Goal: Share content: Share content

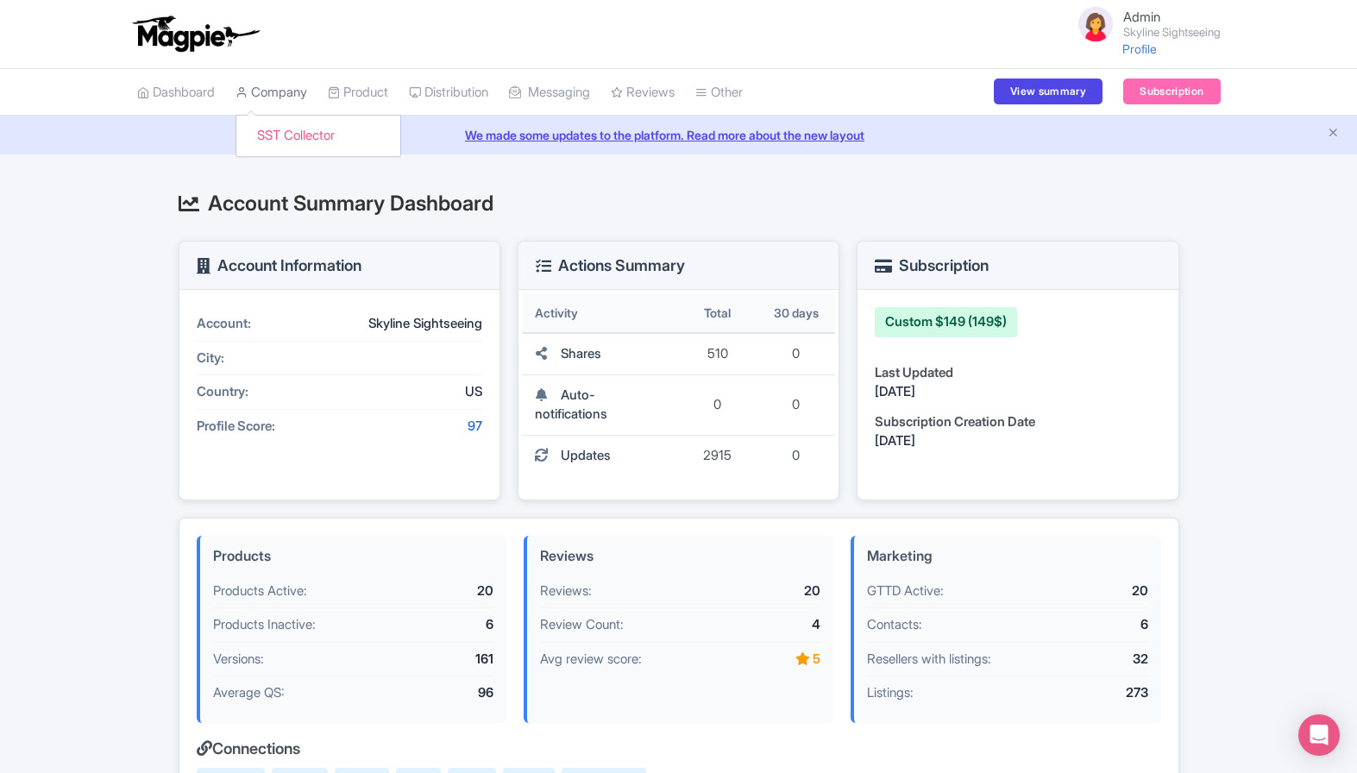
click at [290, 95] on link "Company" at bounding box center [271, 92] width 72 height 47
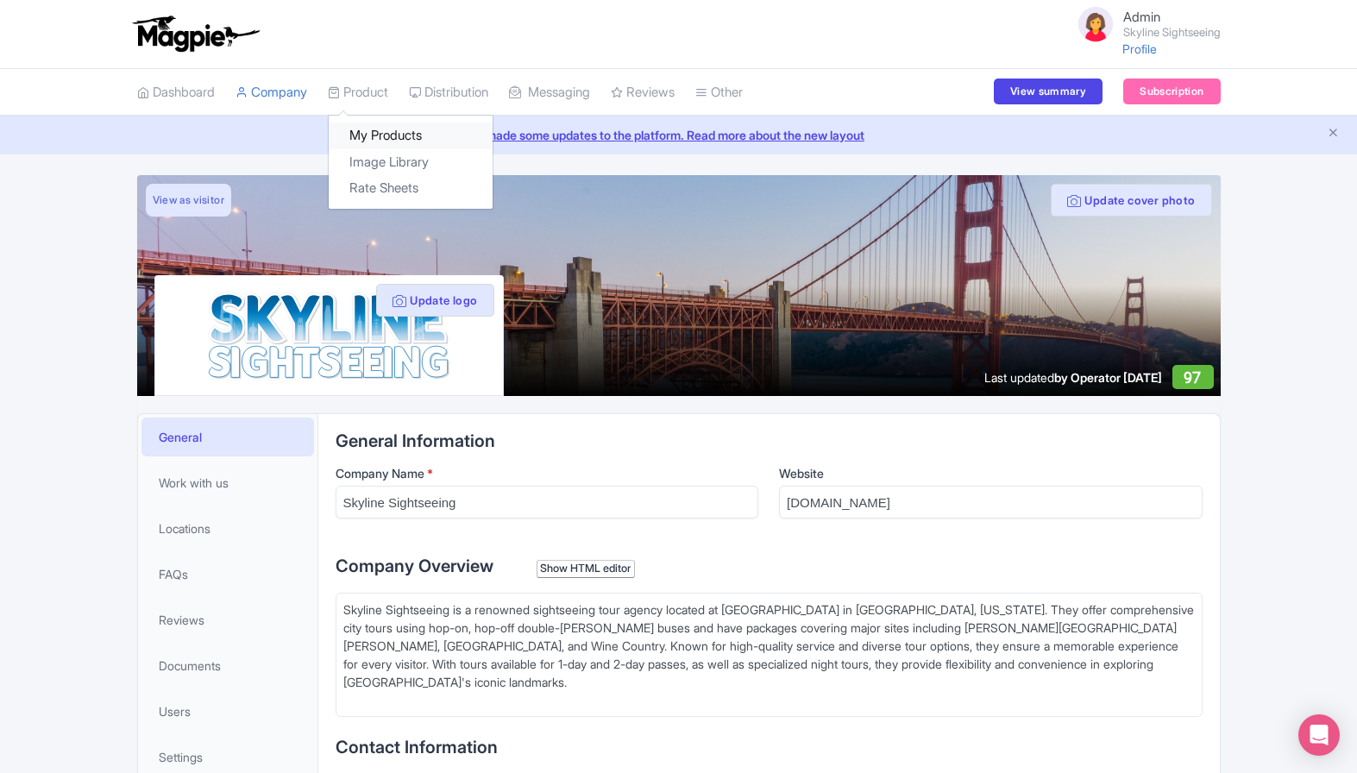
click at [385, 137] on link "My Products" at bounding box center [411, 135] width 164 height 27
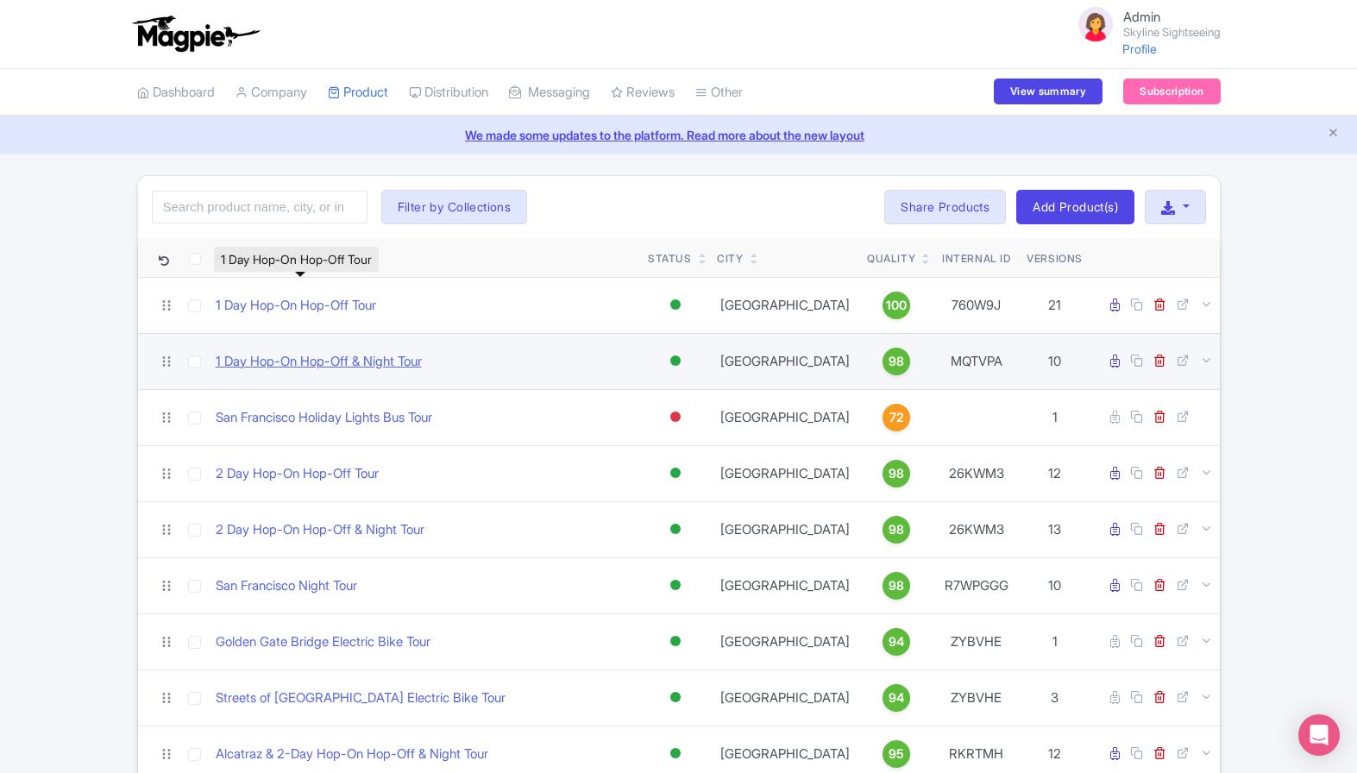
click at [281, 306] on link "1 Day Hop-On Hop-Off Tour" at bounding box center [296, 306] width 160 height 20
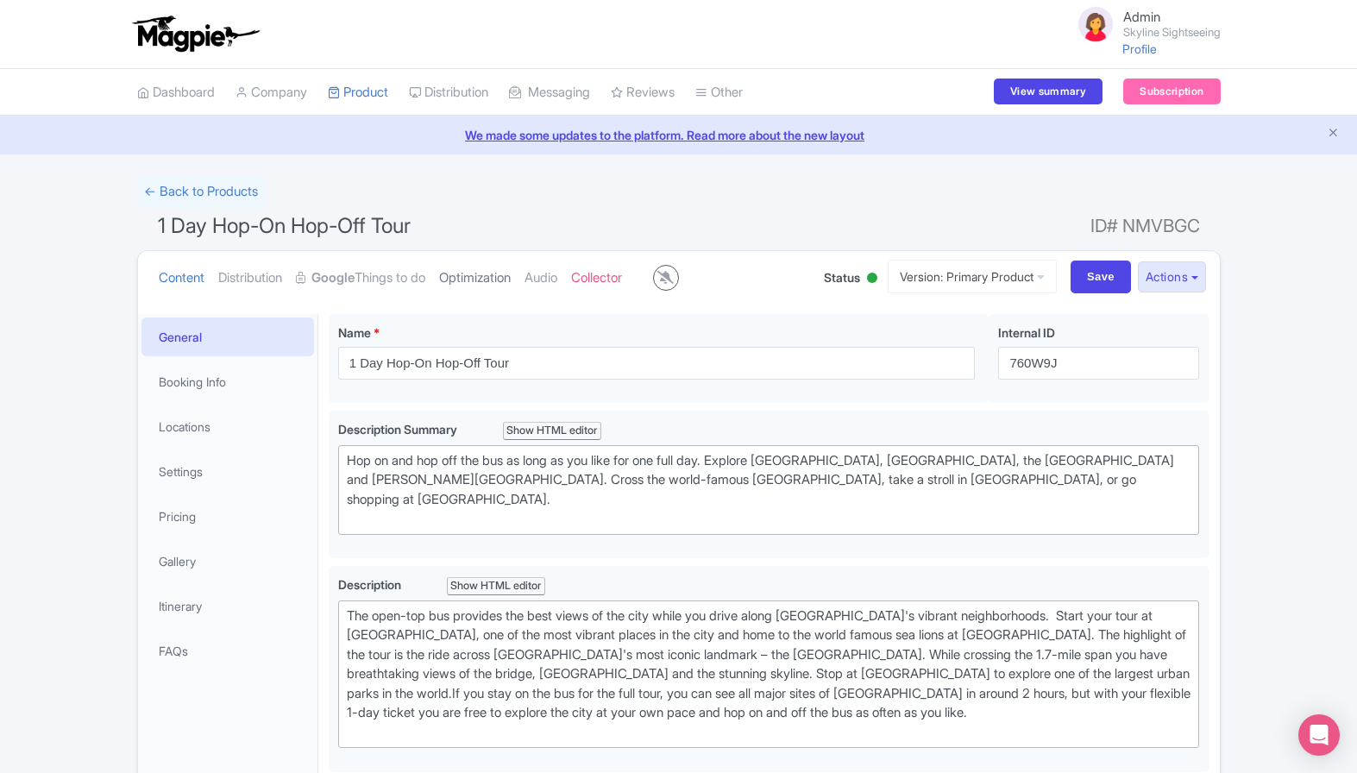
click at [473, 276] on link "Optimization" at bounding box center [475, 278] width 72 height 54
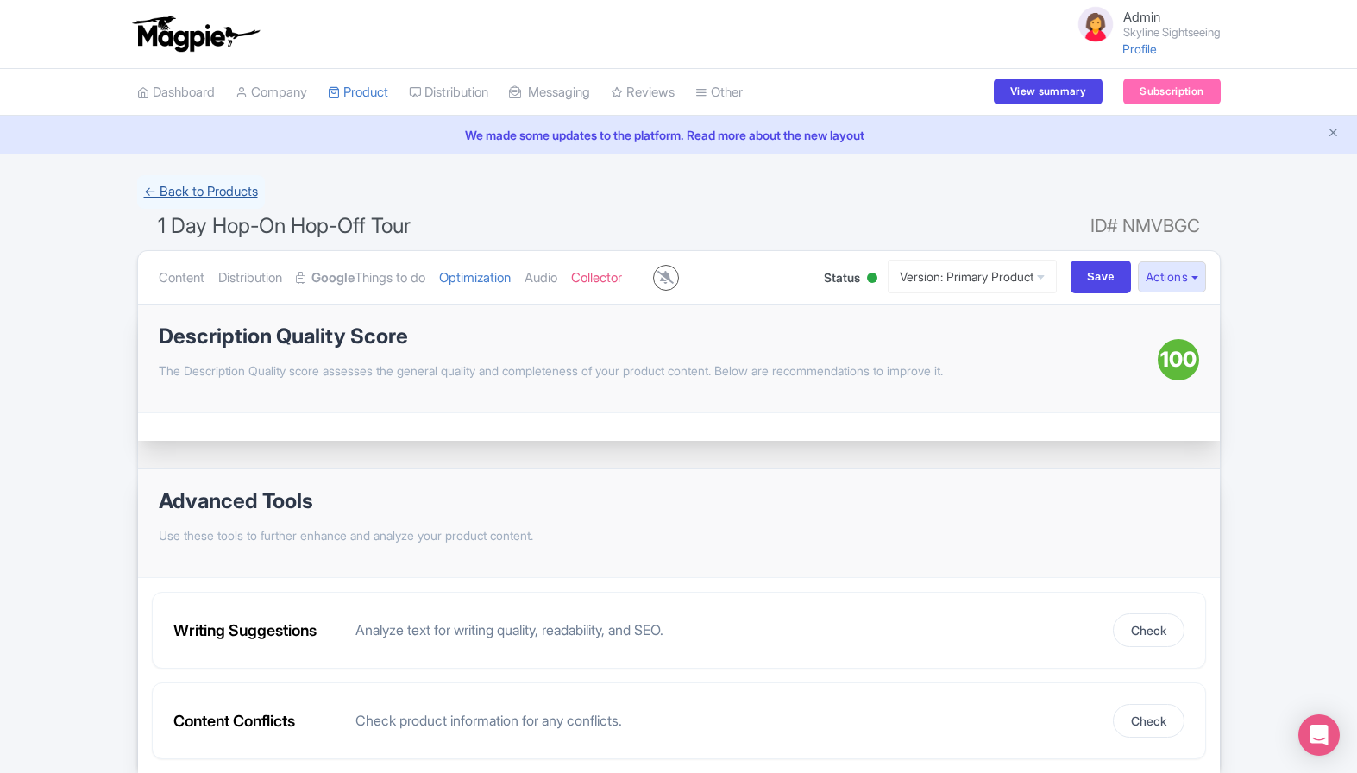
click at [189, 200] on link "← Back to Products" at bounding box center [201, 192] width 128 height 34
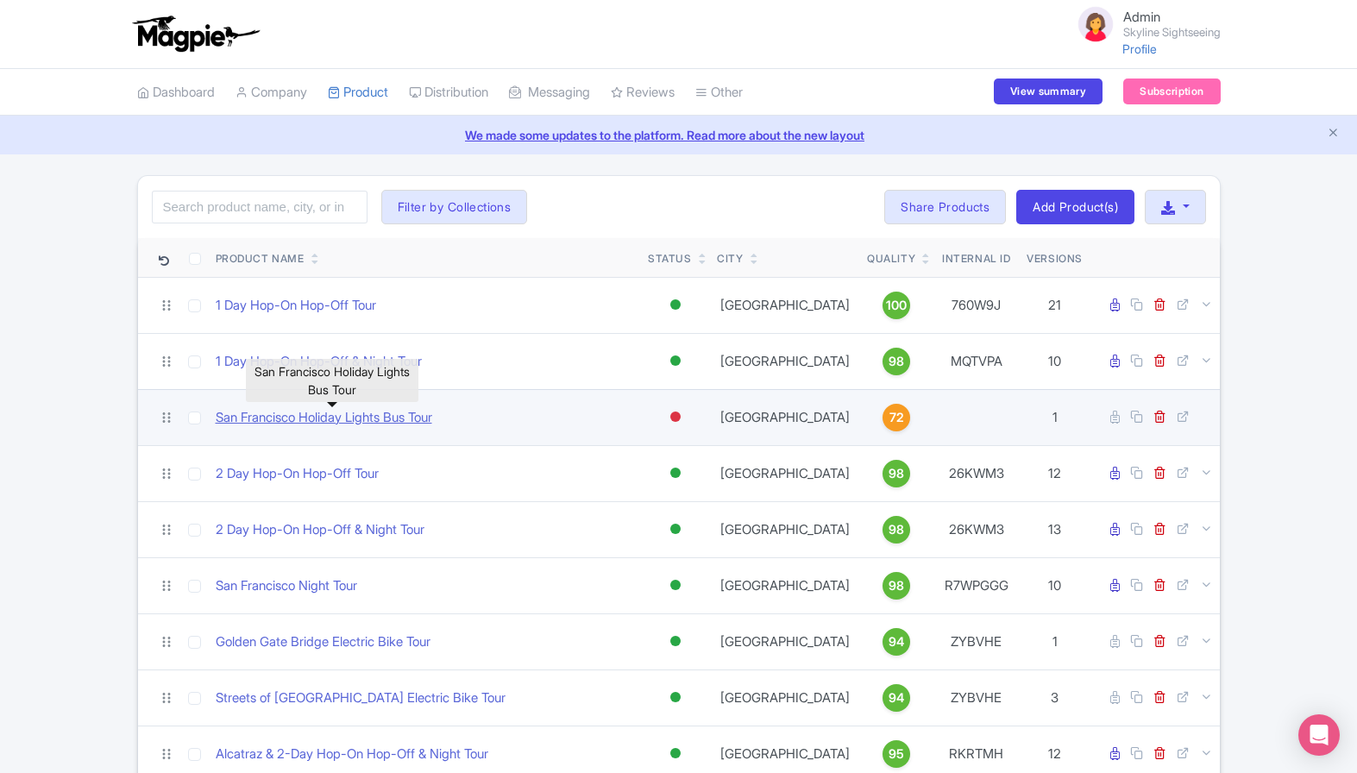
click at [323, 422] on link "San Francisco Holiday Lights Bus Tour" at bounding box center [324, 418] width 216 height 20
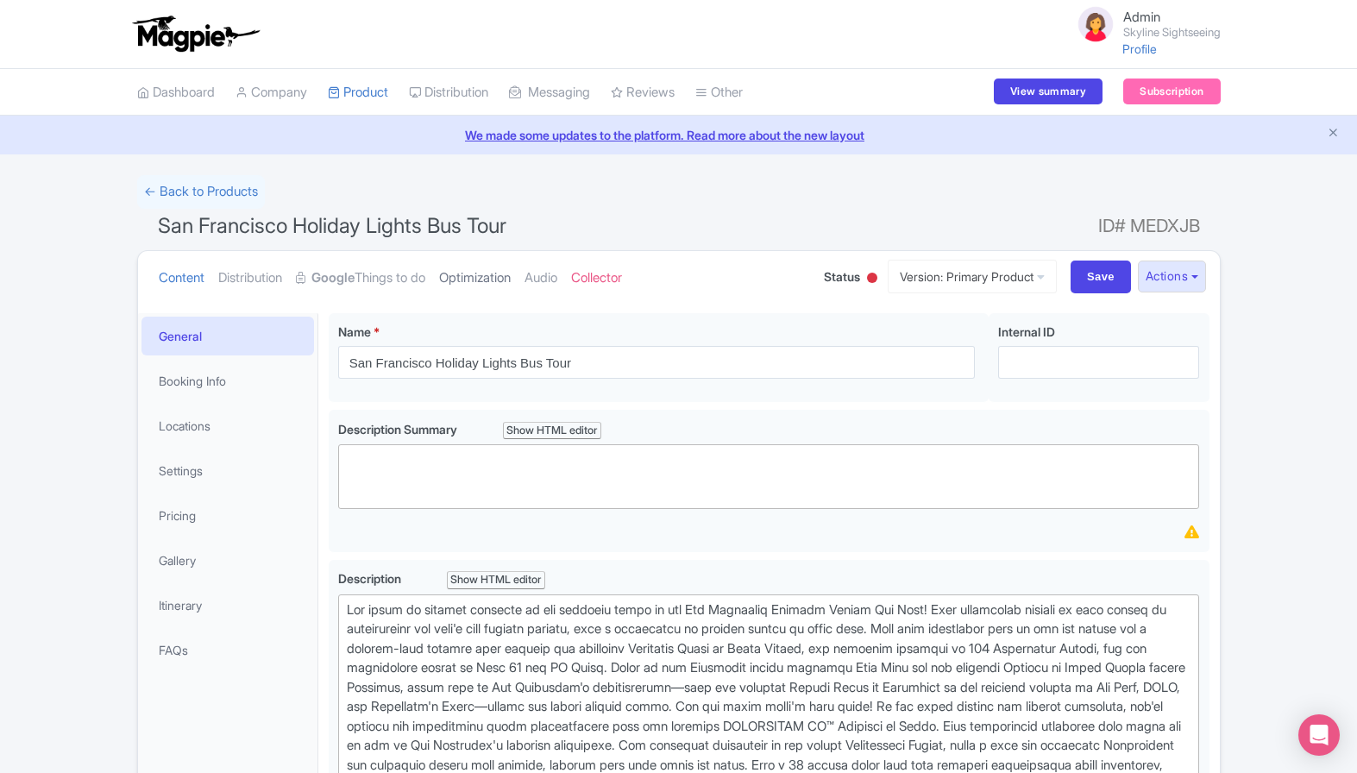
click at [494, 279] on link "Optimization" at bounding box center [475, 278] width 72 height 54
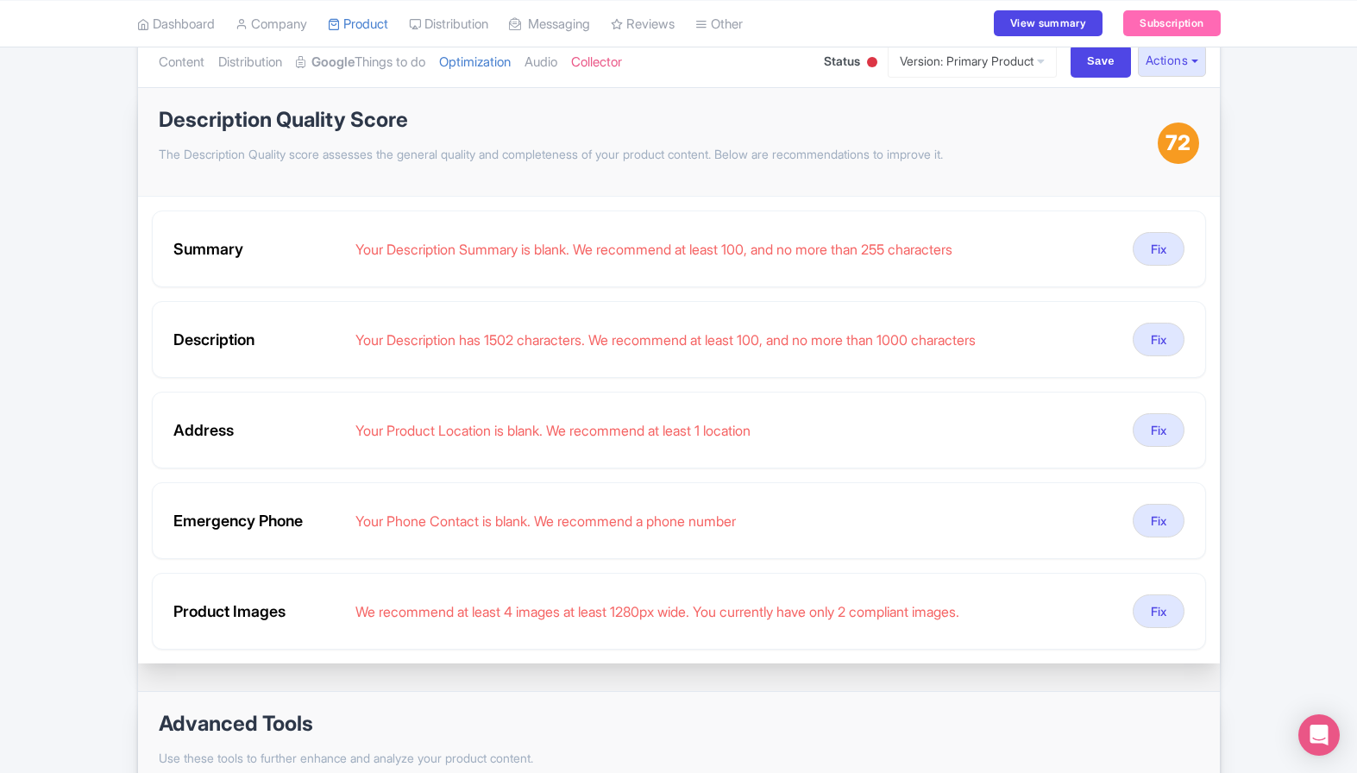
scroll to position [218, 0]
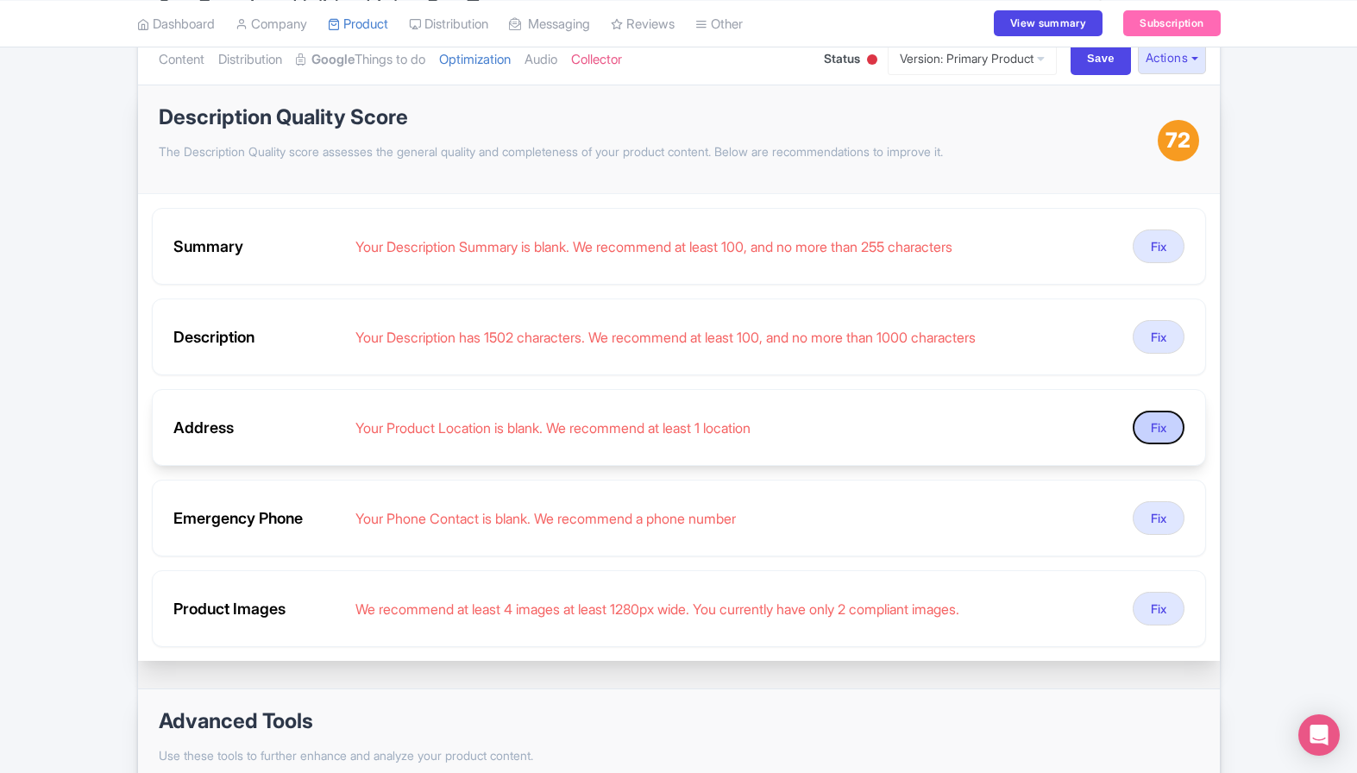
click at [1156, 429] on button "Fix" at bounding box center [1158, 427] width 52 height 34
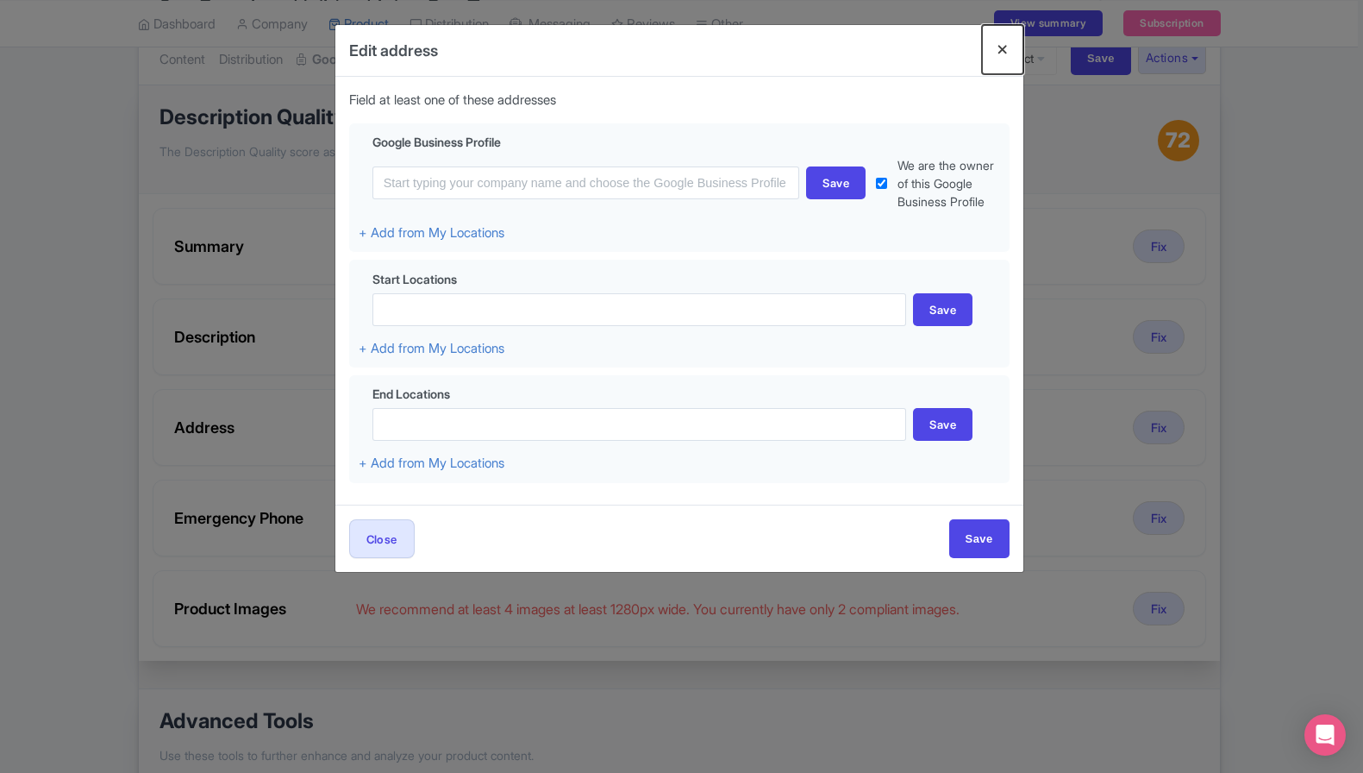
click at [1001, 47] on button "Close" at bounding box center [1002, 49] width 41 height 49
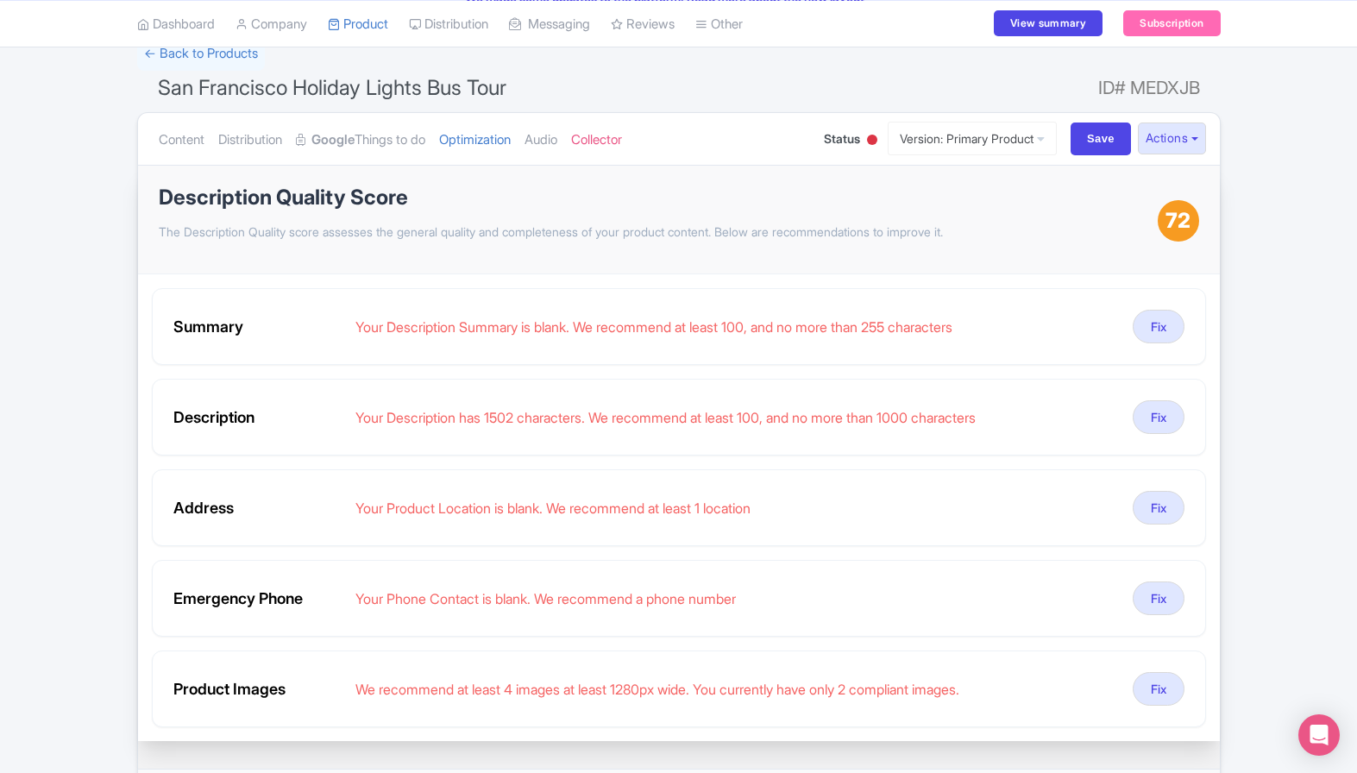
scroll to position [28, 0]
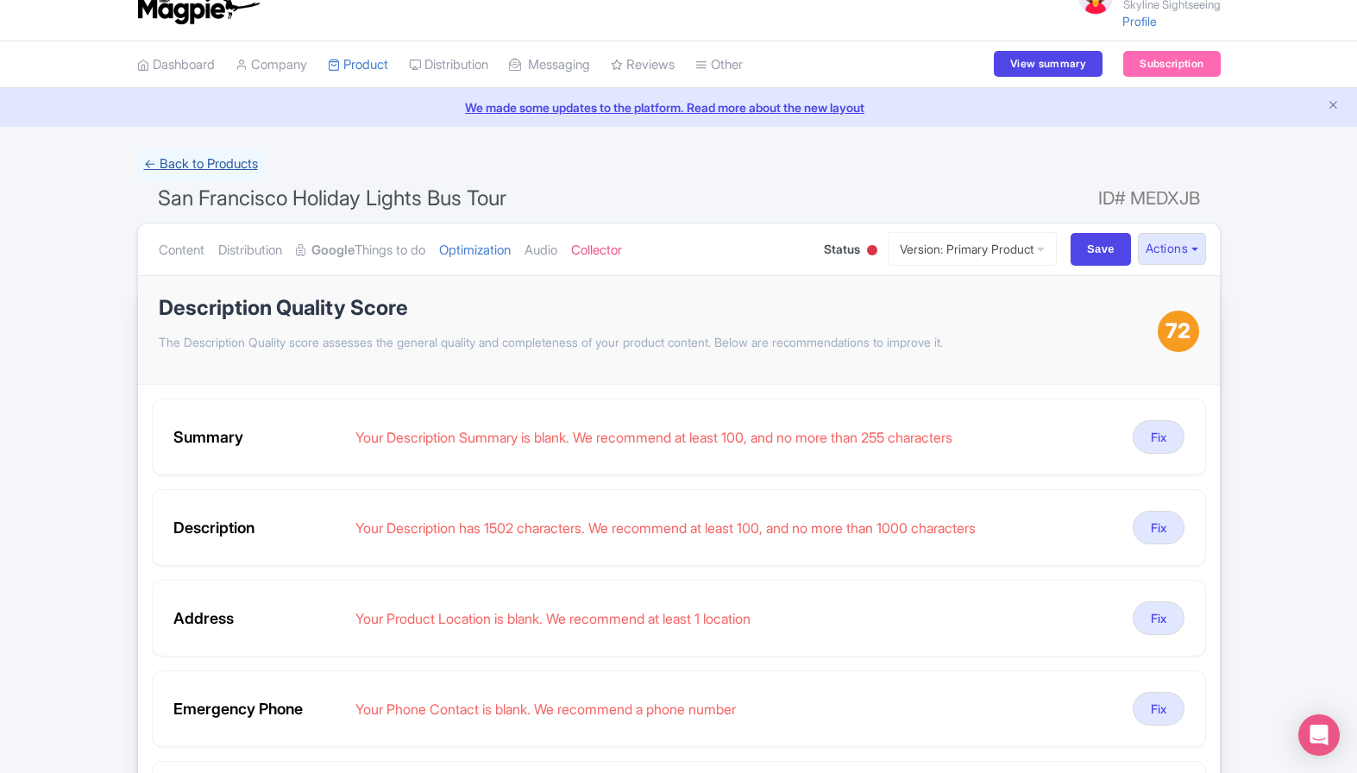
click at [165, 156] on link "← Back to Products" at bounding box center [201, 164] width 128 height 34
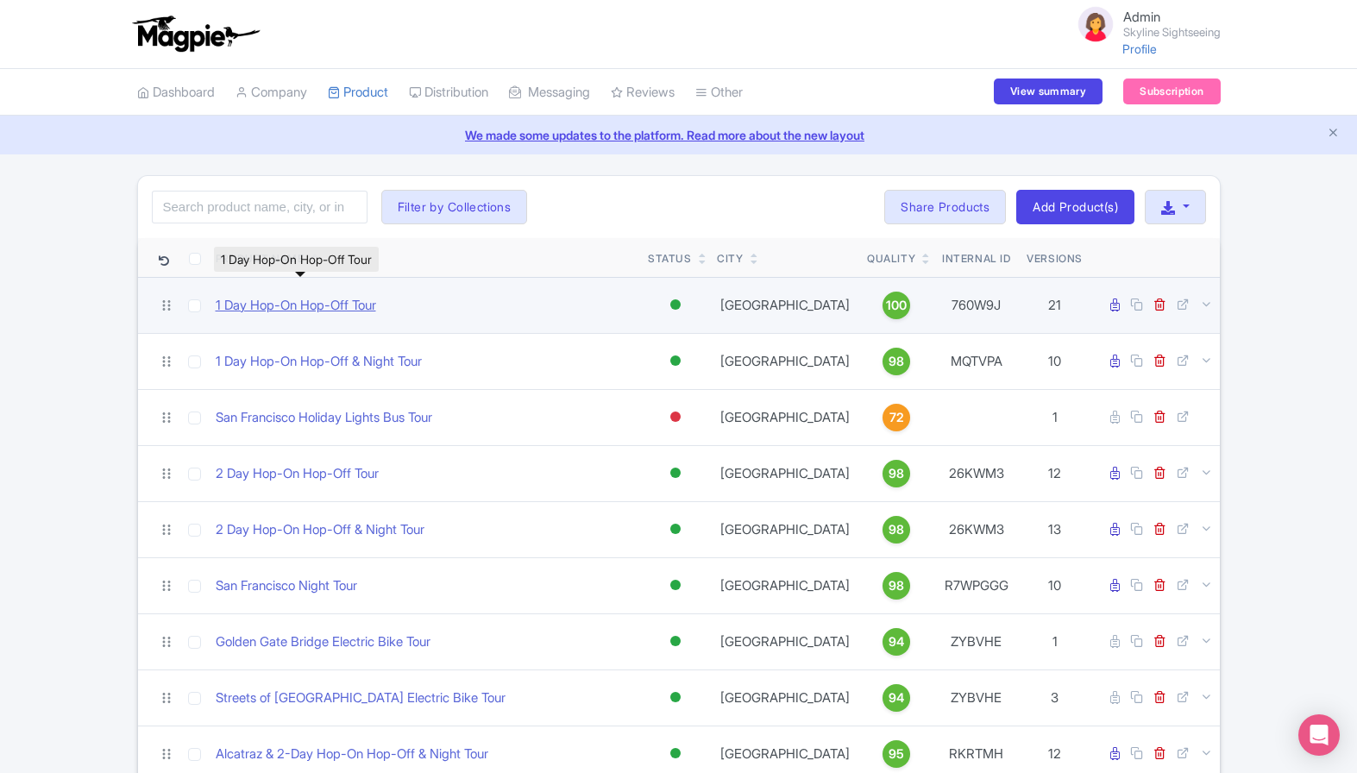
click at [295, 298] on link "1 Day Hop-On Hop-Off Tour" at bounding box center [296, 306] width 160 height 20
click at [1203, 309] on icon at bounding box center [1206, 304] width 13 height 13
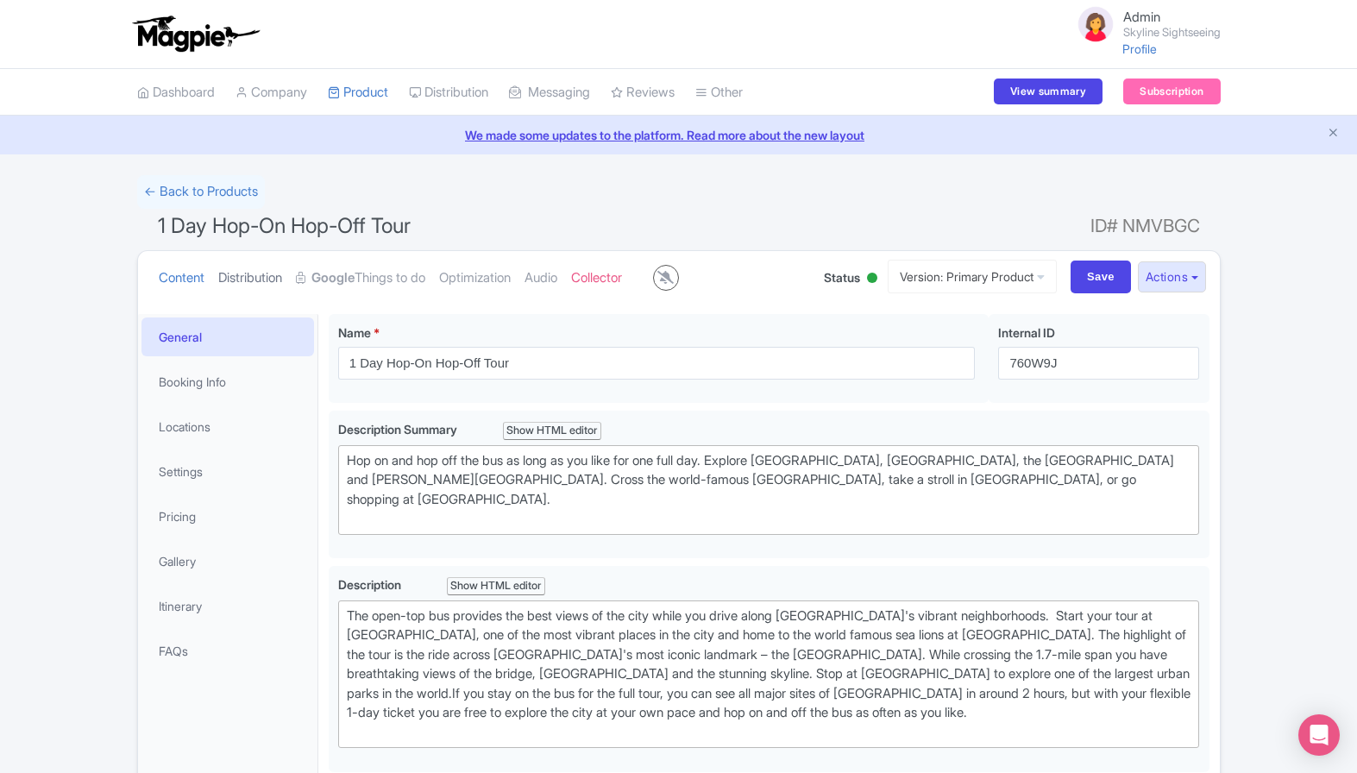
click at [259, 273] on link "Distribution" at bounding box center [250, 278] width 64 height 54
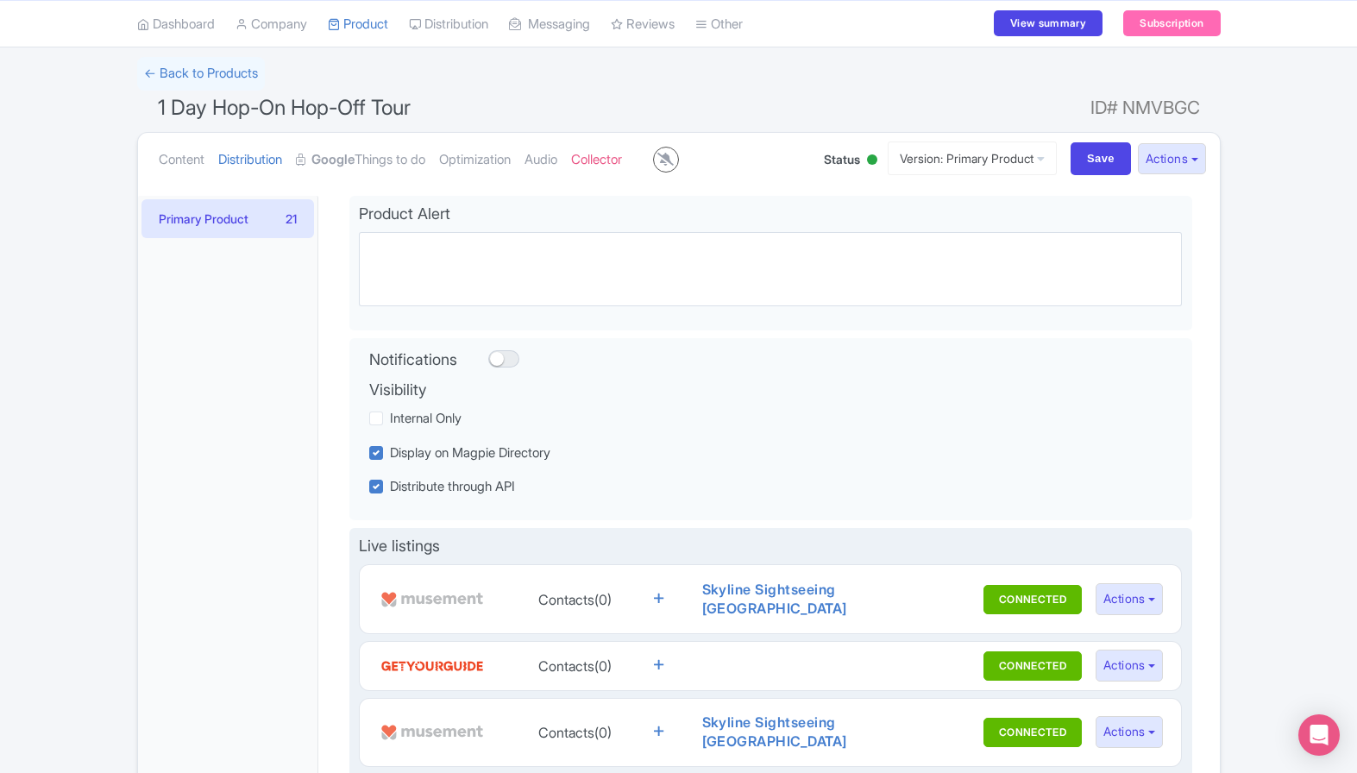
scroll to position [115, 0]
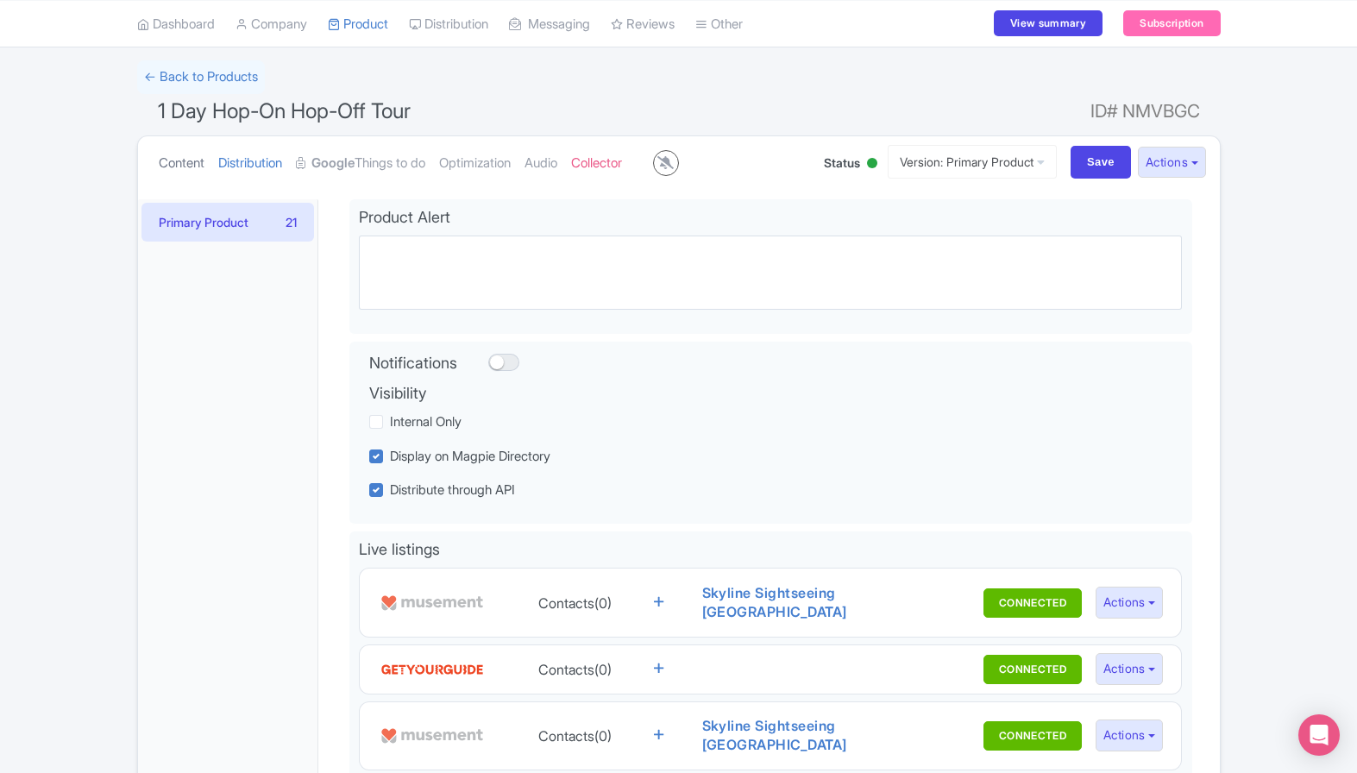
click at [197, 158] on link "Content" at bounding box center [182, 163] width 46 height 54
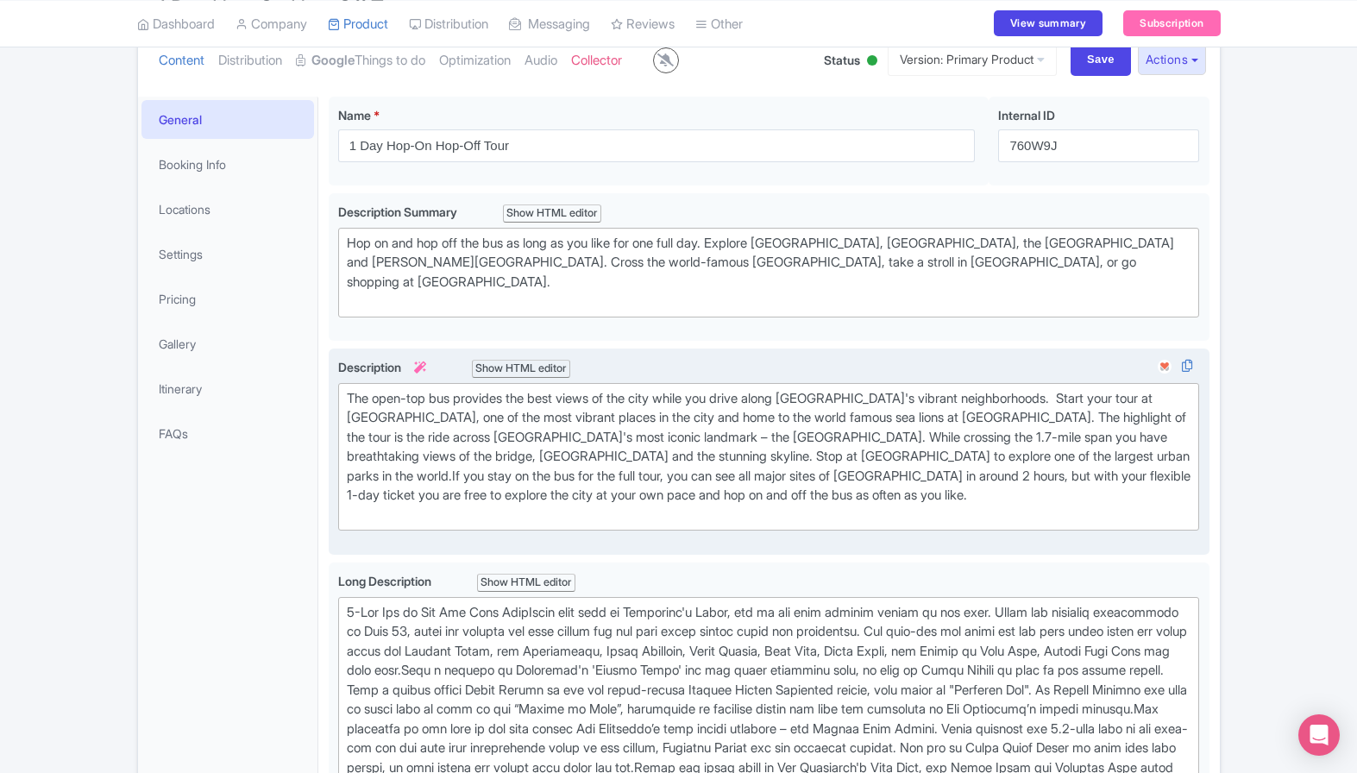
scroll to position [0, 0]
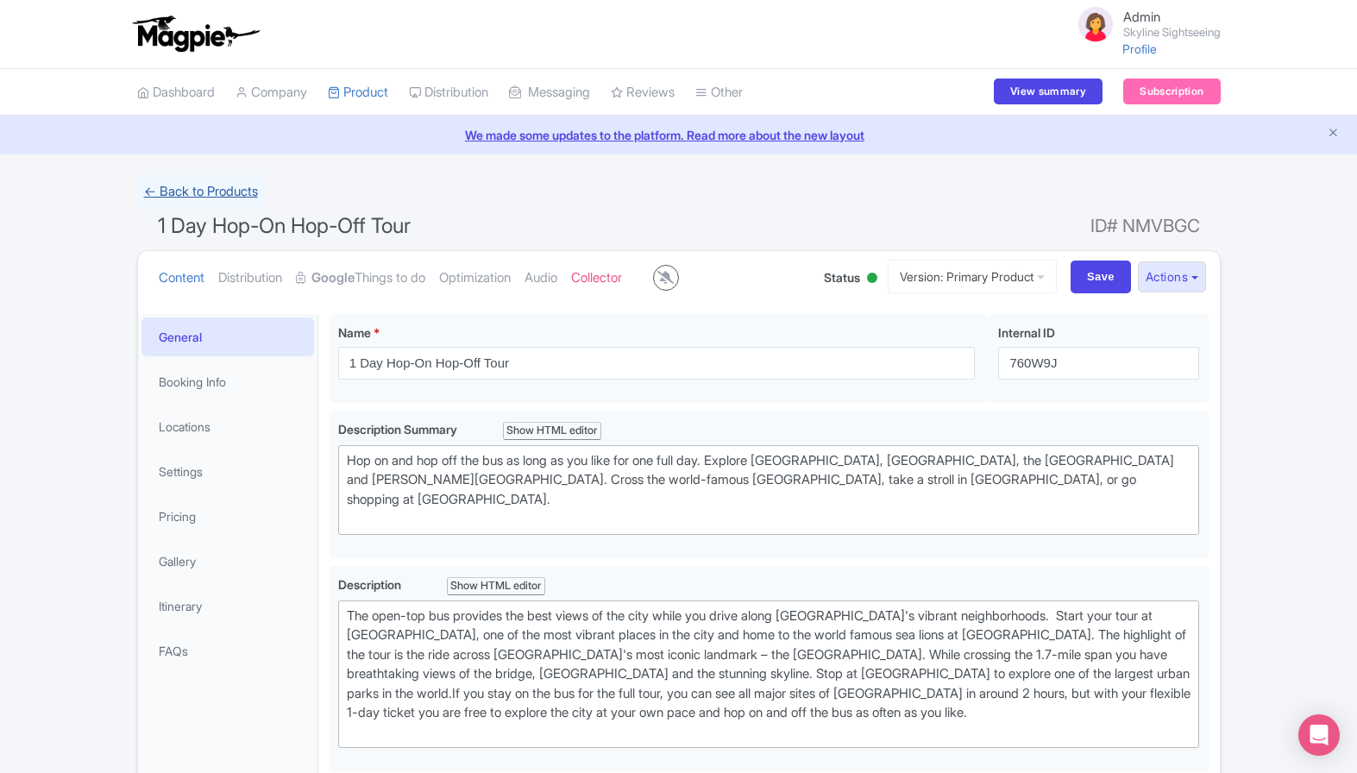
click at [187, 194] on link "← Back to Products" at bounding box center [201, 192] width 128 height 34
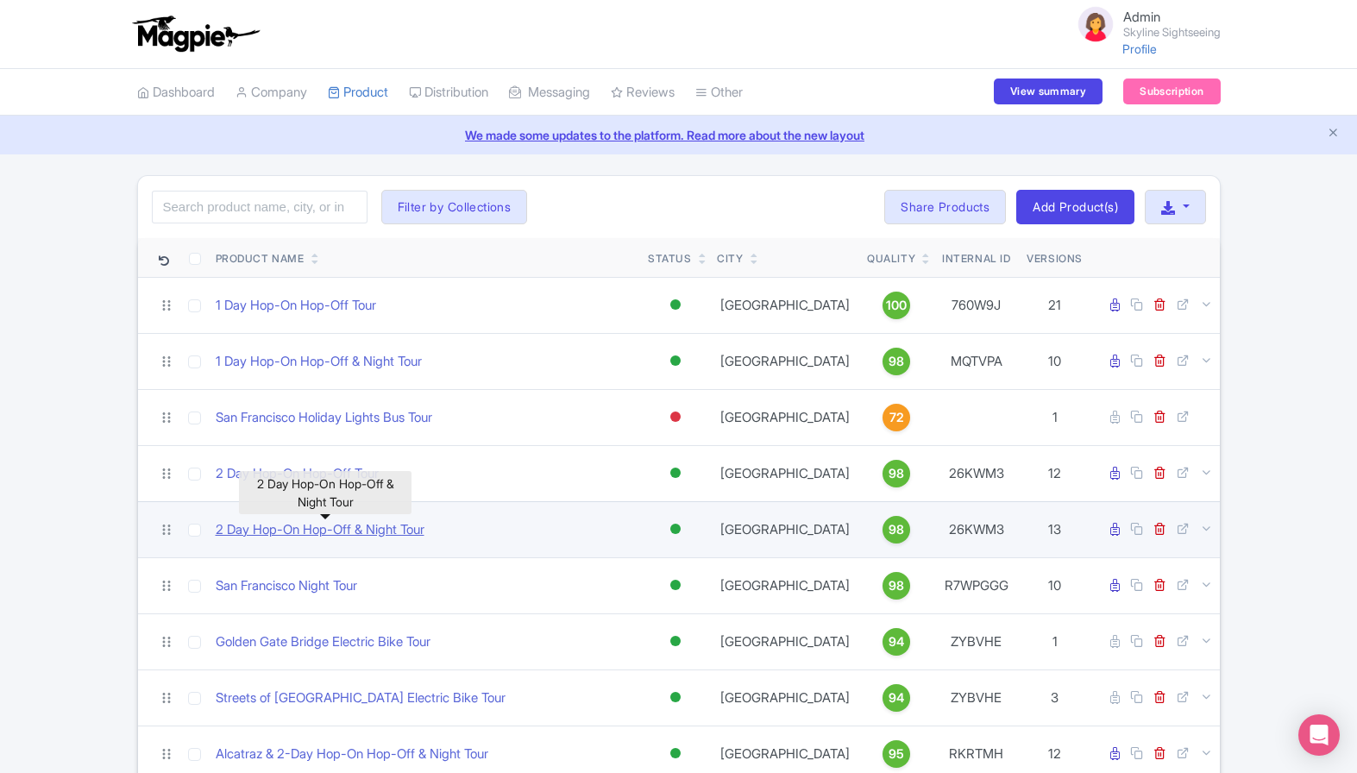
click at [316, 527] on link "2 Day Hop-On Hop-Off & Night Tour" at bounding box center [320, 530] width 209 height 20
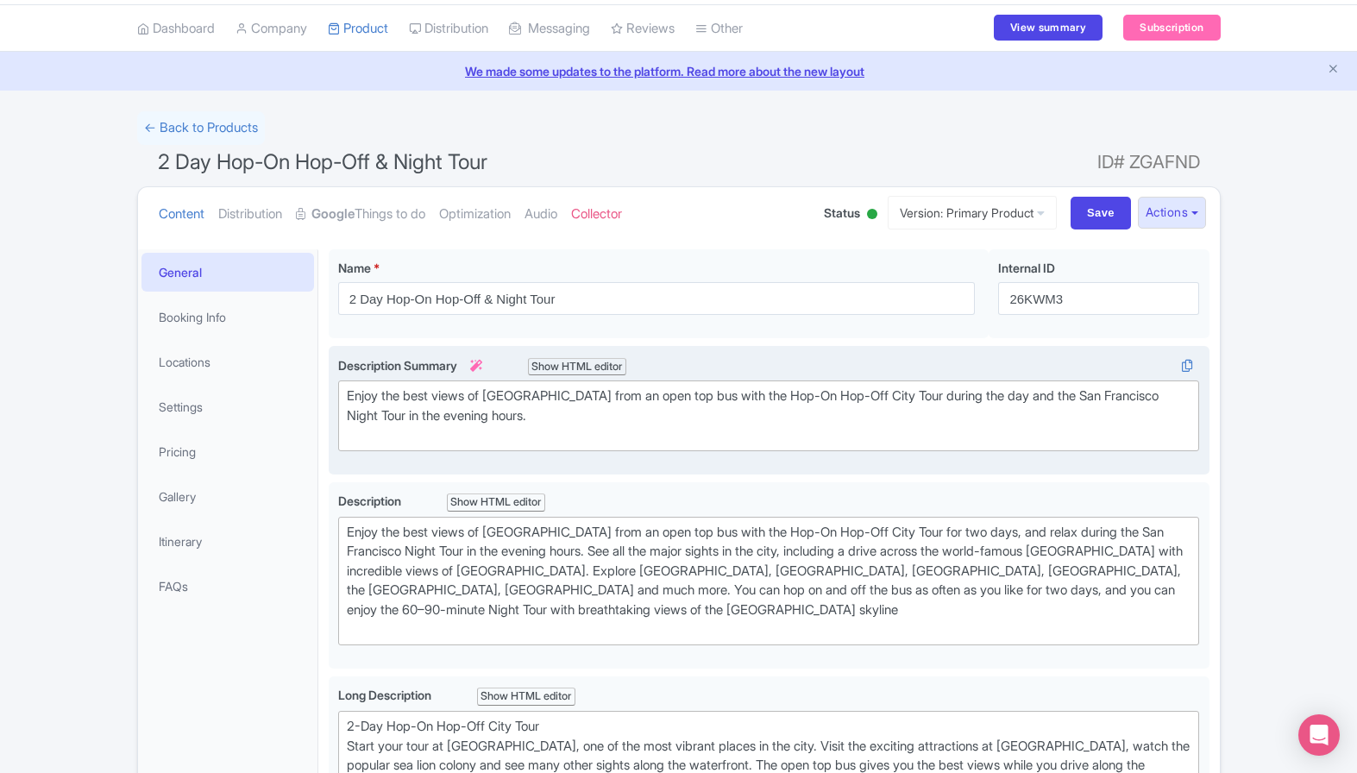
scroll to position [41, 0]
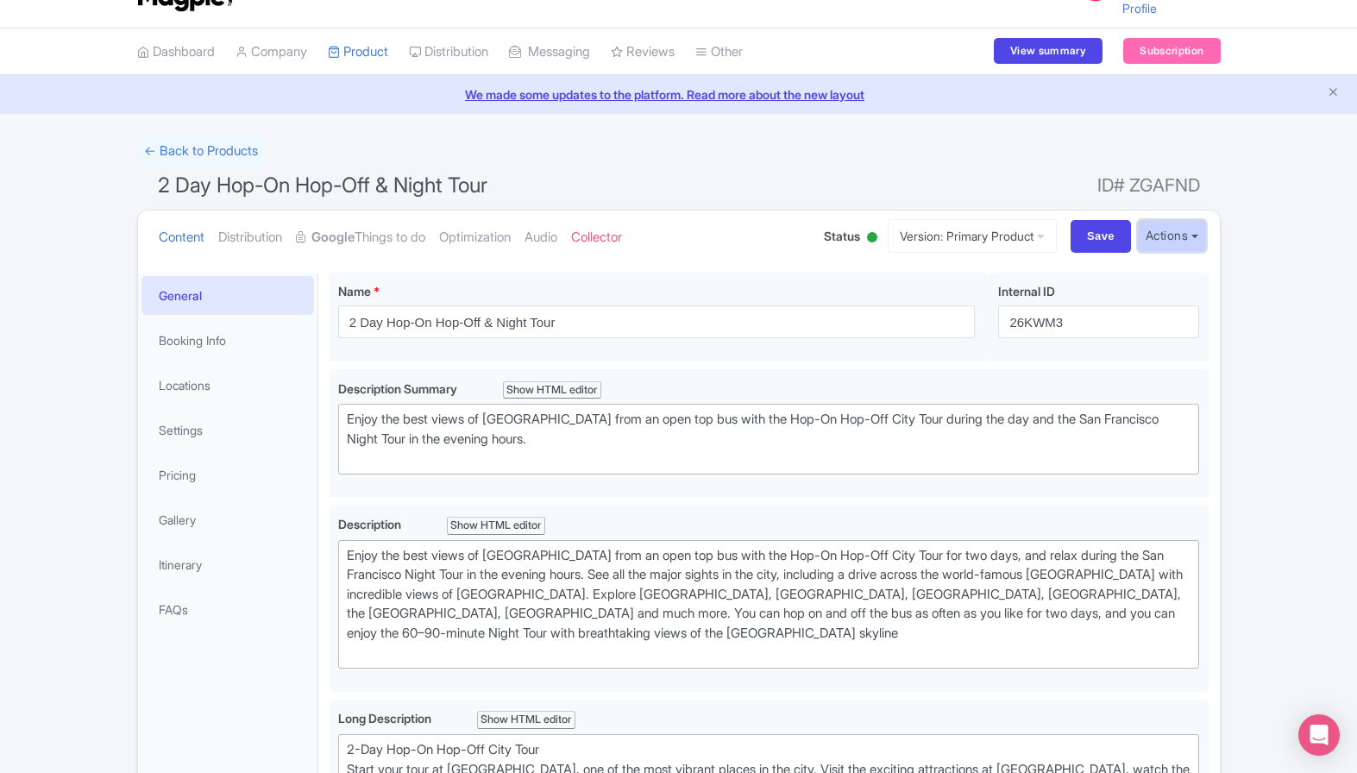
click at [1181, 241] on button "Actions" at bounding box center [1171, 236] width 68 height 32
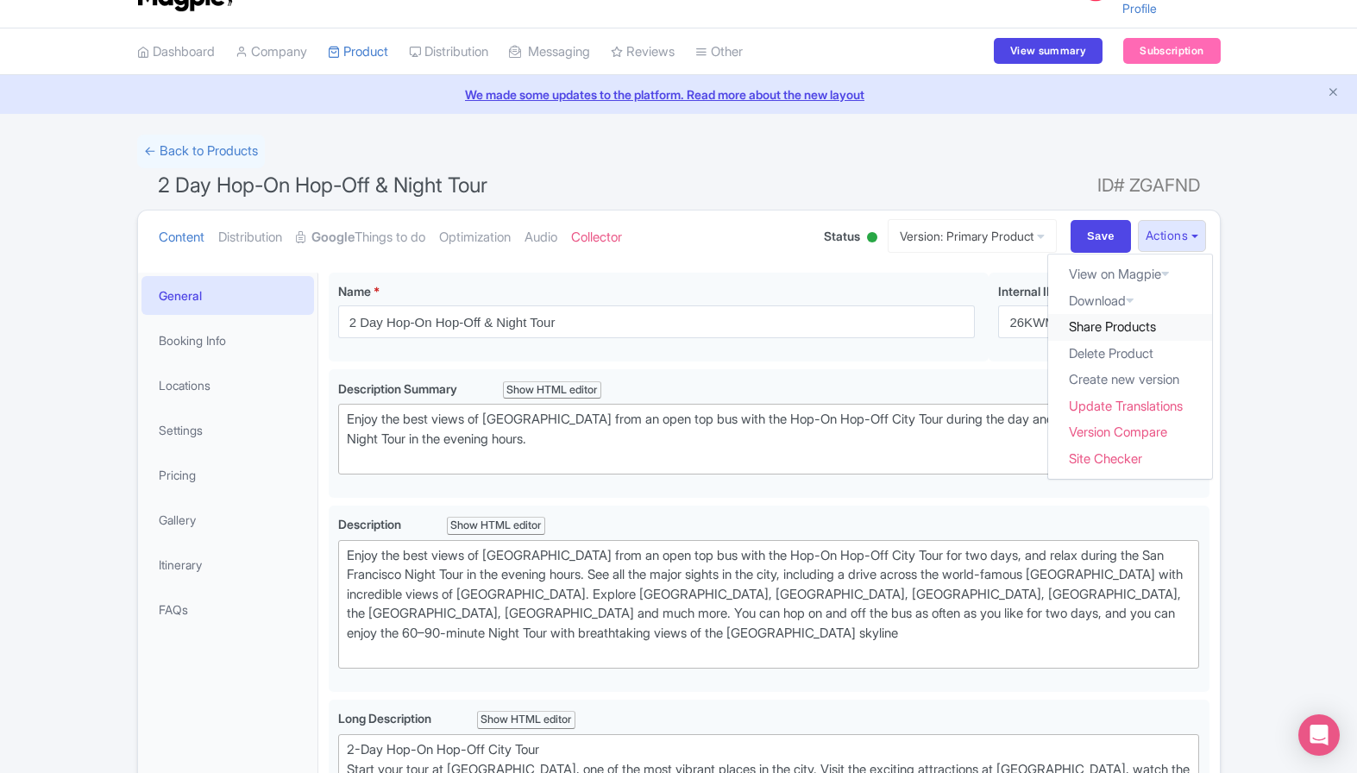
click at [1122, 330] on link "Share Products" at bounding box center [1130, 327] width 164 height 27
click at [405, 229] on link "Google Things to do" at bounding box center [360, 237] width 129 height 54
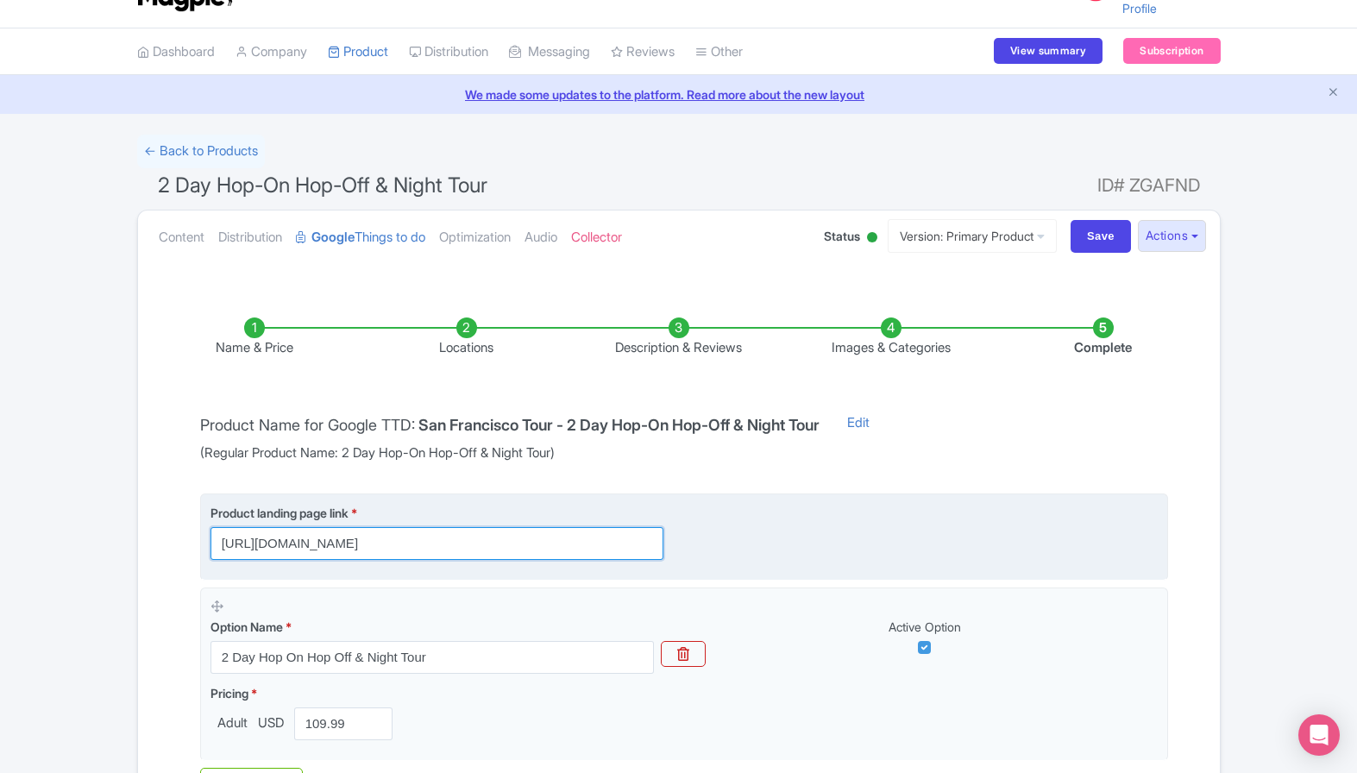
click at [561, 534] on input "https://sightseeingworld.com/en/san-francisco-hop-on-hop-off-tour-2days?utm_sou…" at bounding box center [436, 543] width 453 height 33
click at [633, 543] on input "https://sightseeingworld.com/en/san-francisco-hop-on-hop-off-tour-2days?utm_sou…" at bounding box center [436, 543] width 453 height 33
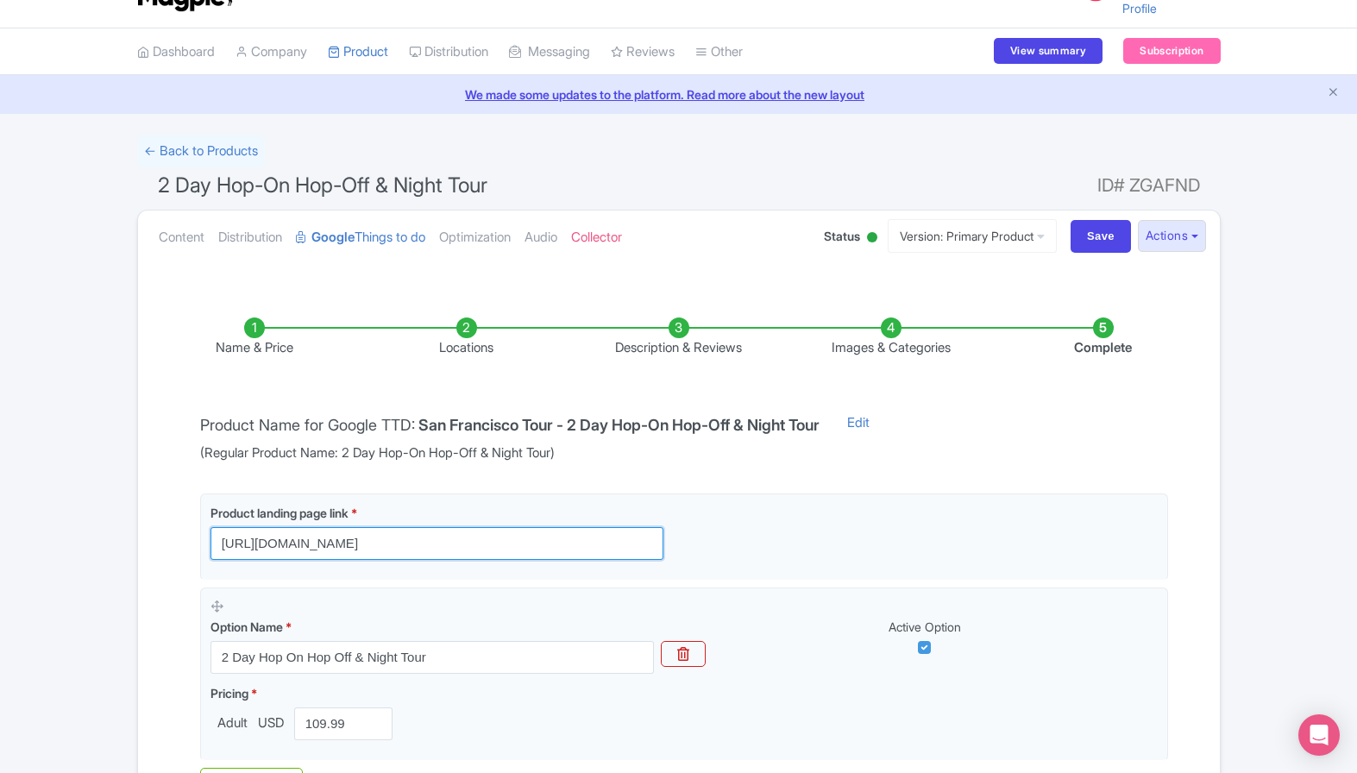
click at [654, 543] on input "https://sightseeingworld.com/en/san-francisco-hop-on-hop-off-tour-2days?utm_sou…" at bounding box center [436, 543] width 453 height 33
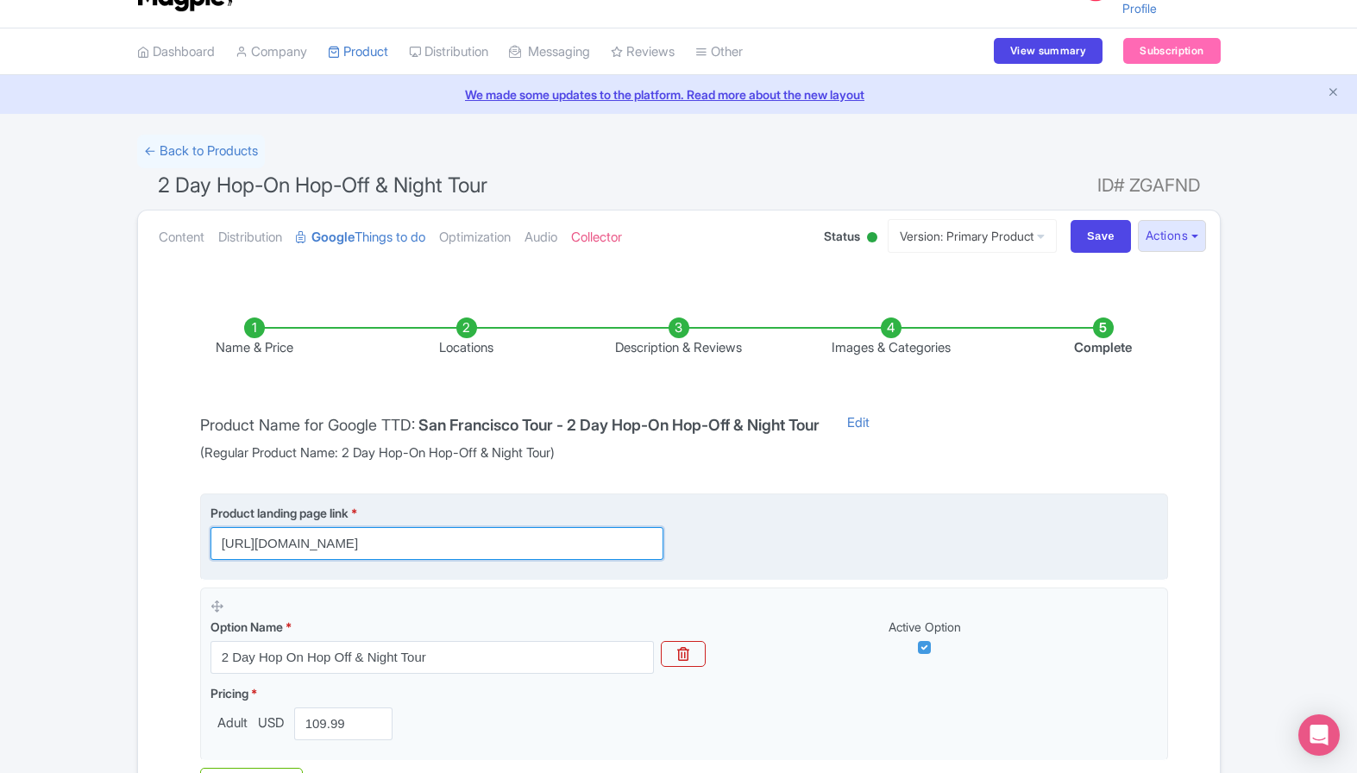
click at [649, 545] on input "https://sightseeingworld.com/en/san-francisco-hop-on-hop-off-tour-2days?utm_sou…" at bounding box center [436, 543] width 453 height 33
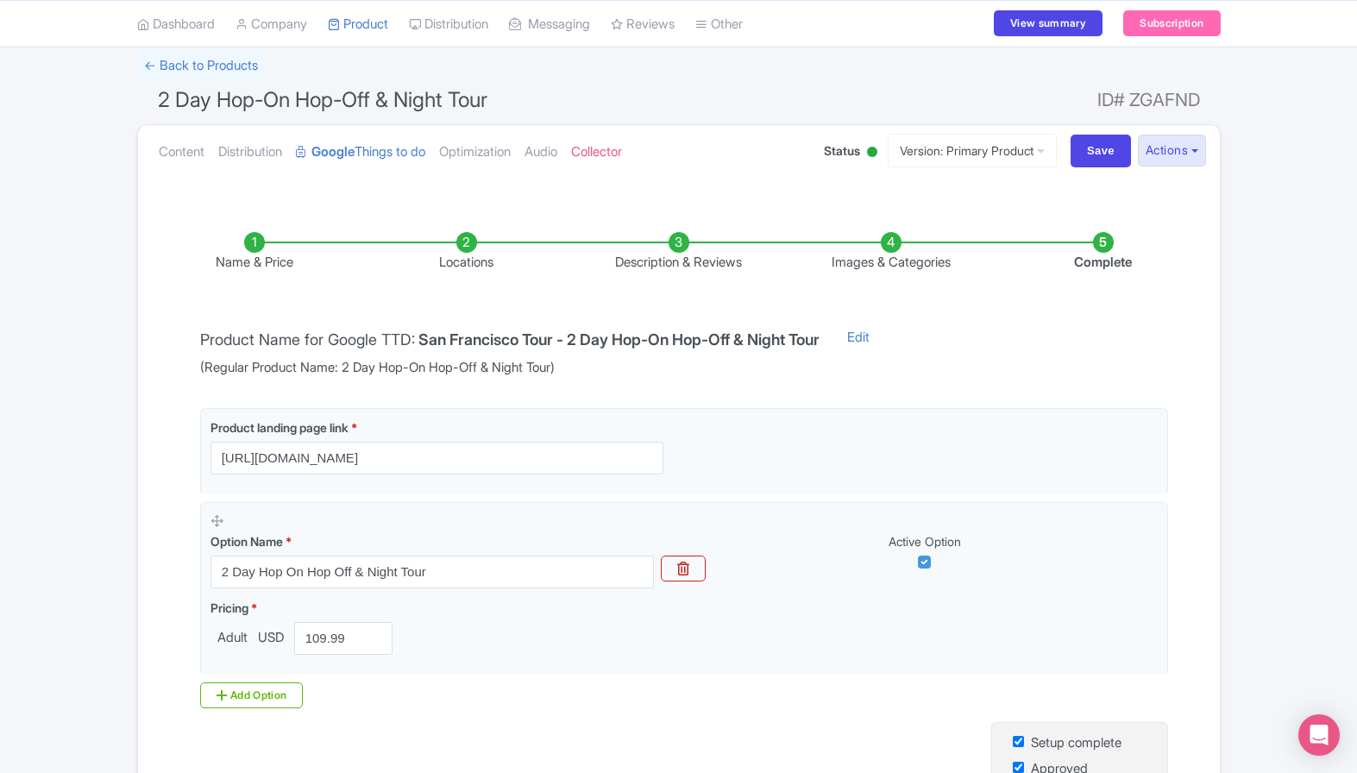
scroll to position [0, 0]
click at [464, 241] on li "Locations" at bounding box center [466, 252] width 212 height 41
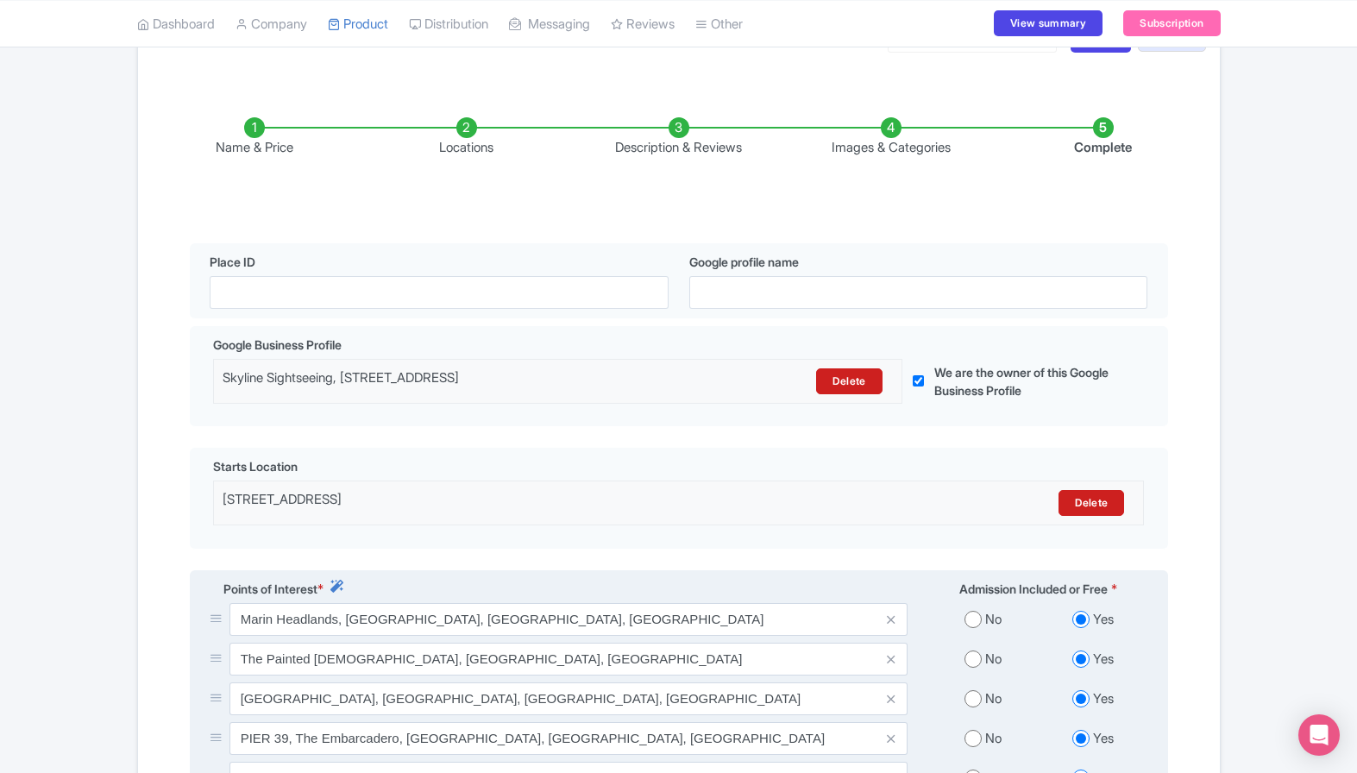
scroll to position [240, 0]
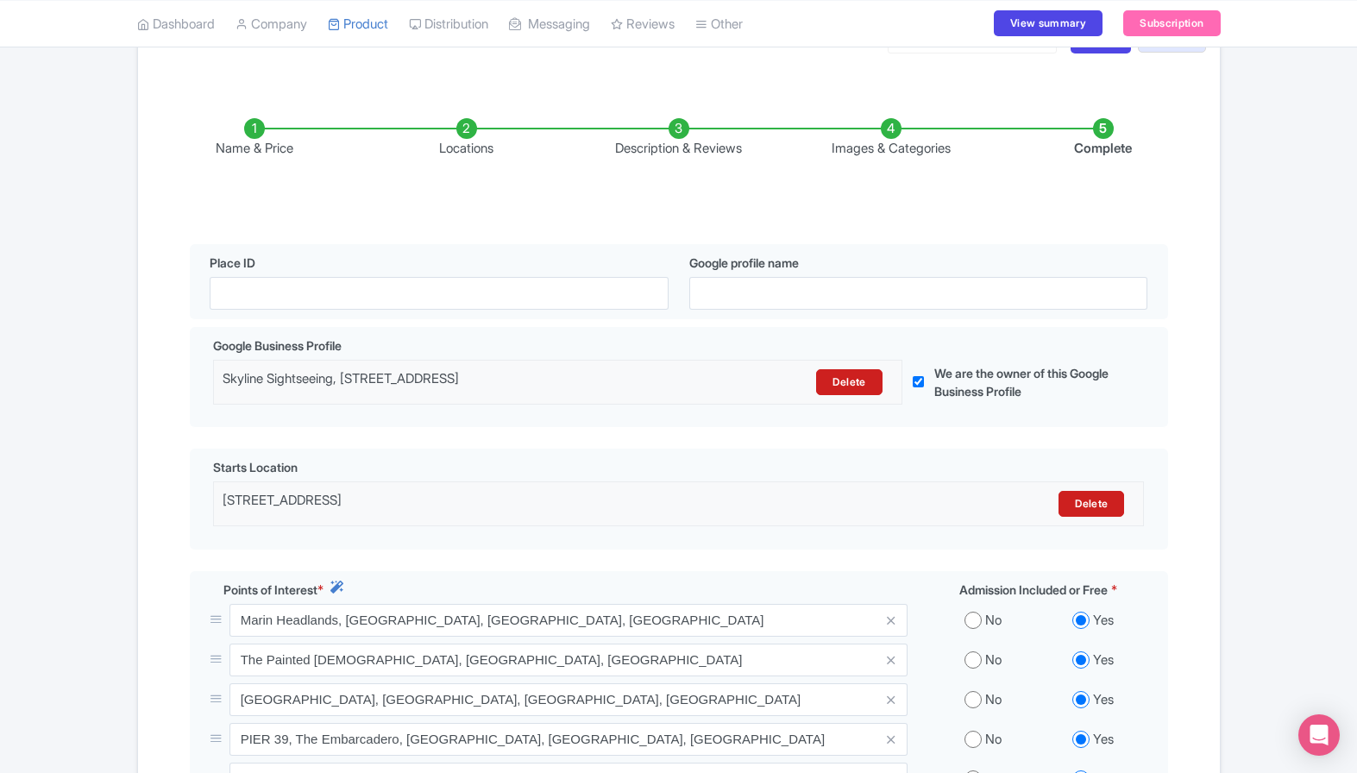
click at [678, 143] on li "Description & Reviews" at bounding box center [679, 138] width 212 height 41
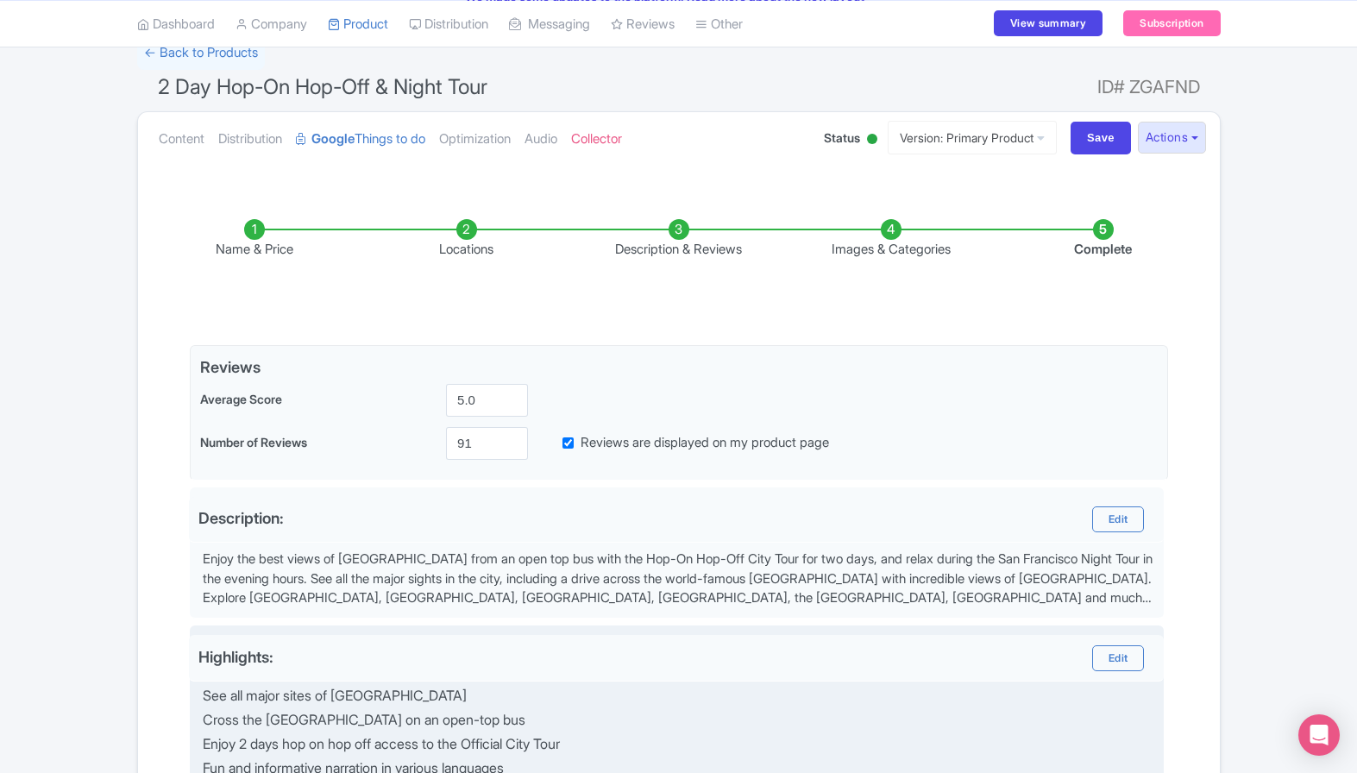
scroll to position [87, 0]
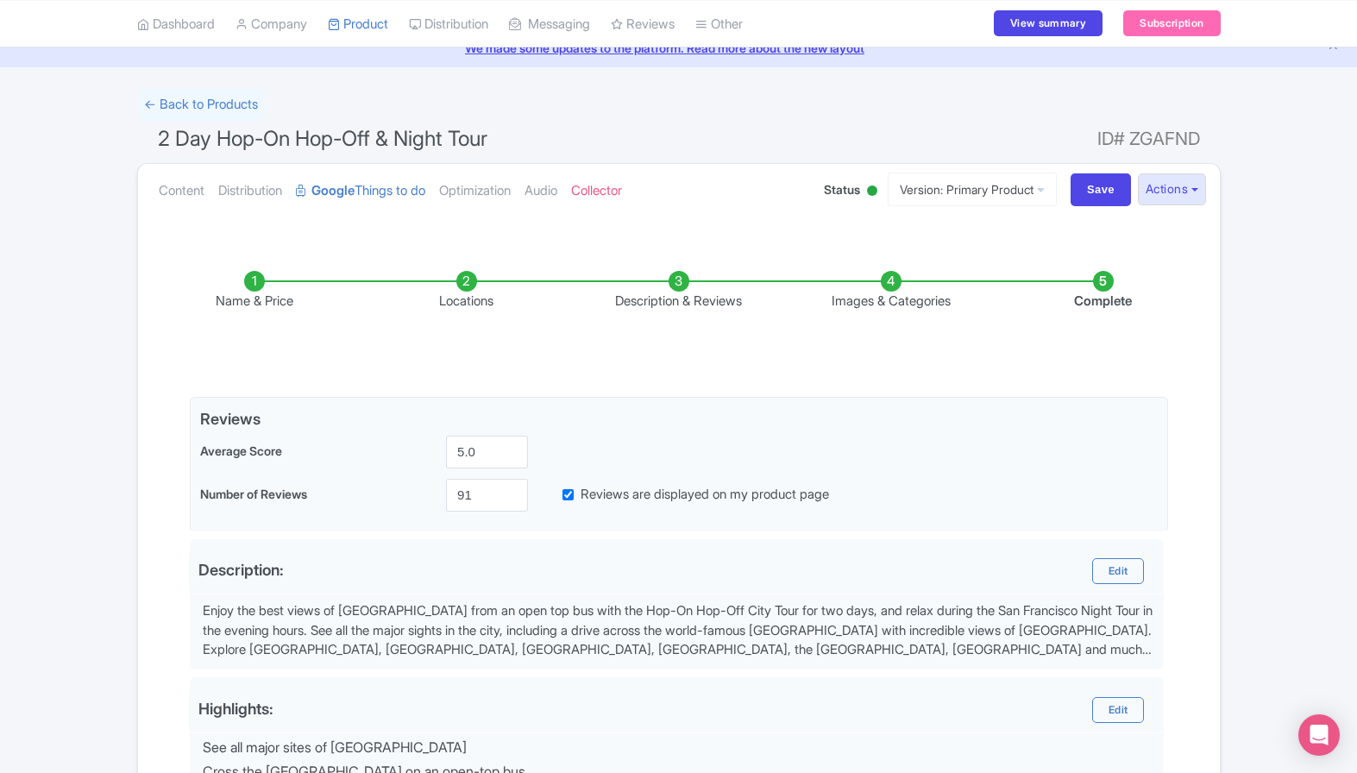
click at [880, 294] on li "Images & Categories" at bounding box center [891, 291] width 212 height 41
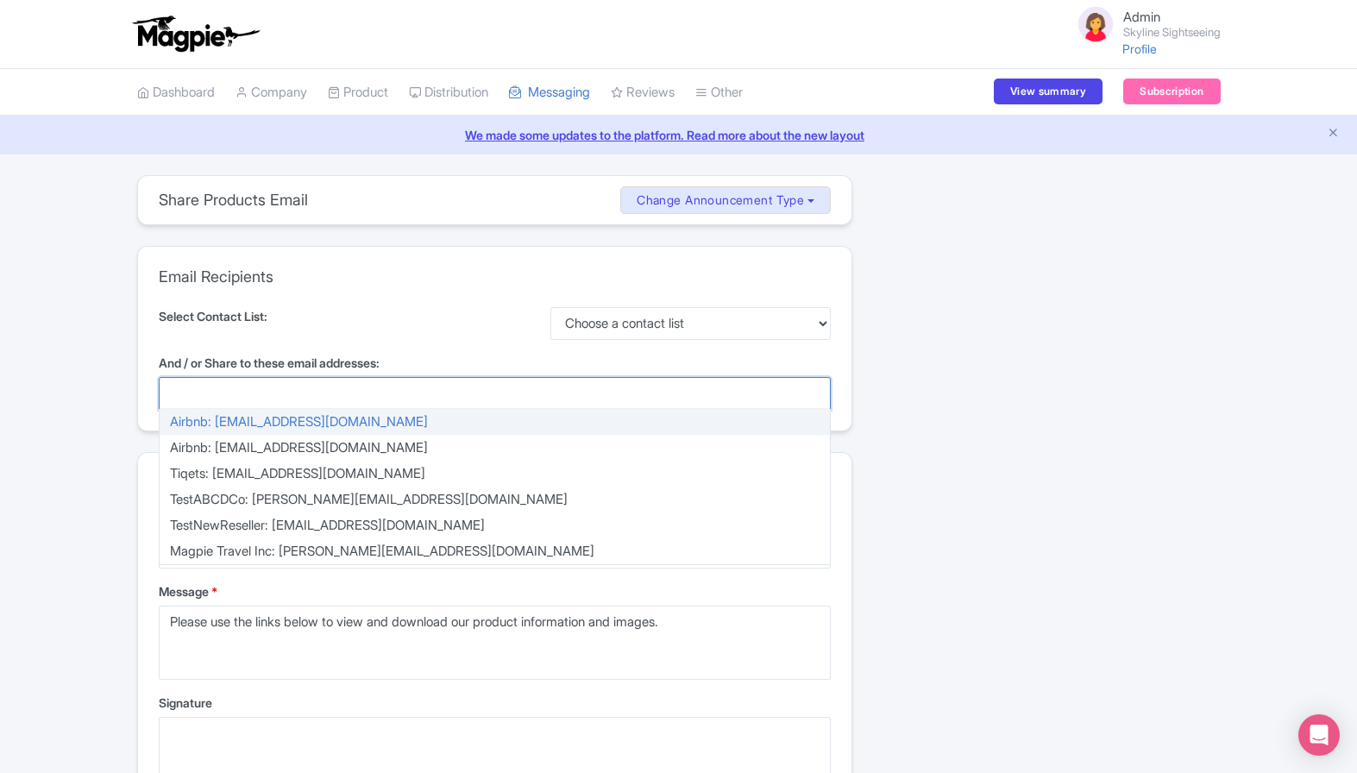
click at [477, 399] on div at bounding box center [495, 393] width 672 height 33
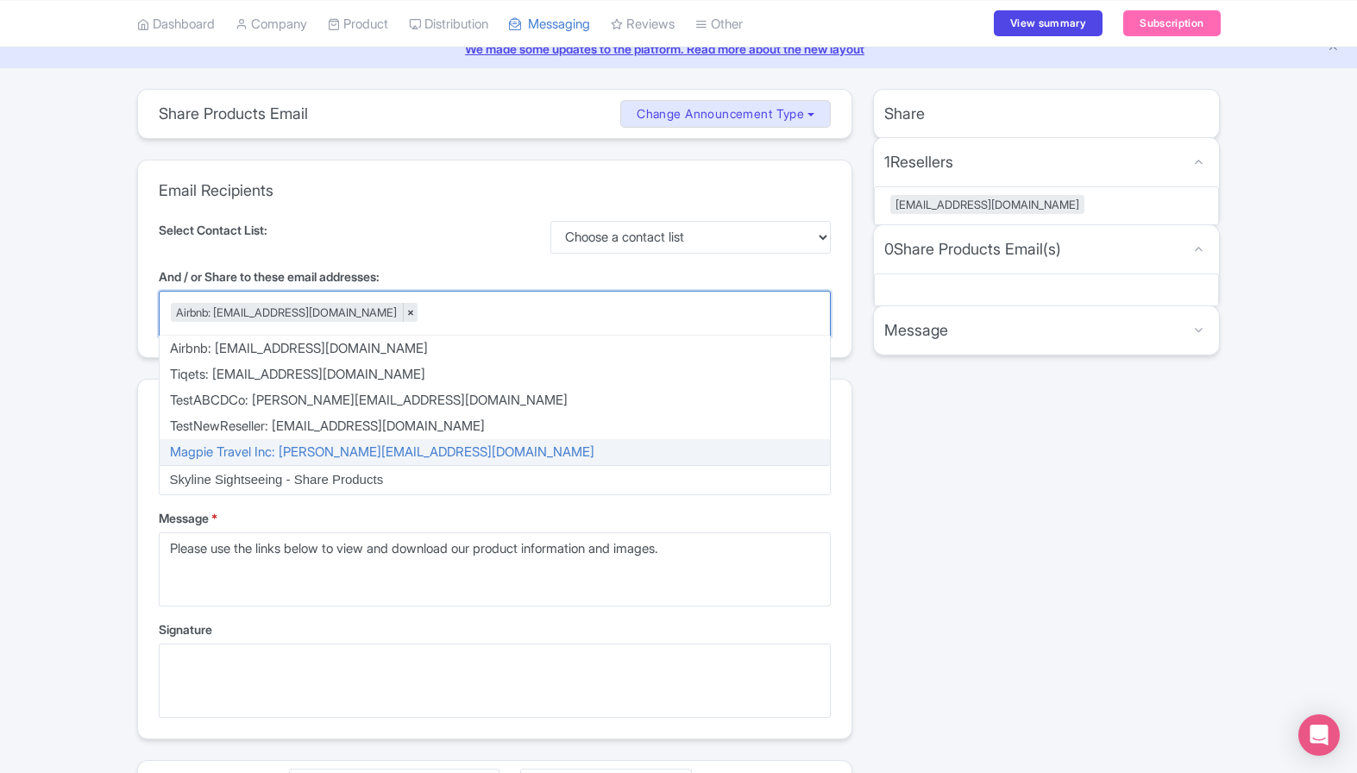
scroll to position [93, 0]
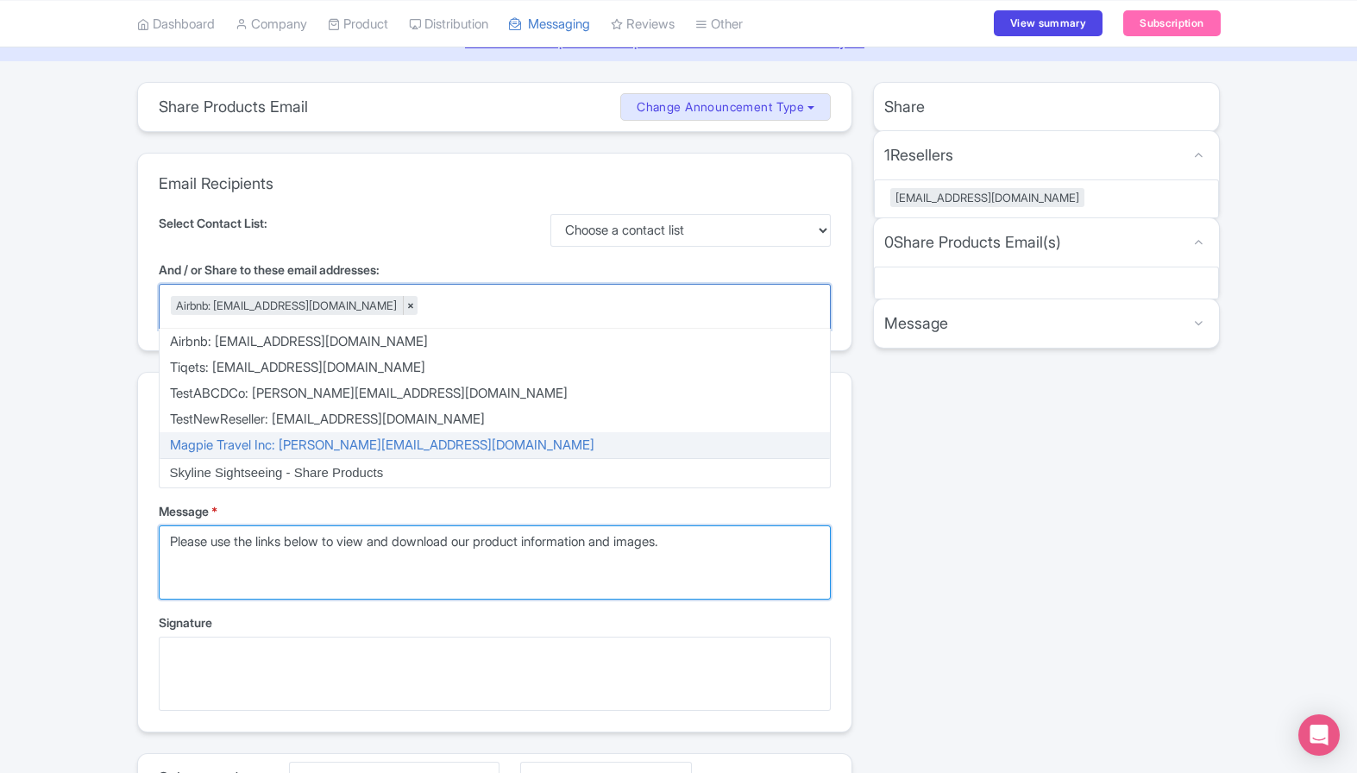
click at [367, 573] on textarea "Please use the links below to view and download our product information and ima…" at bounding box center [495, 562] width 672 height 74
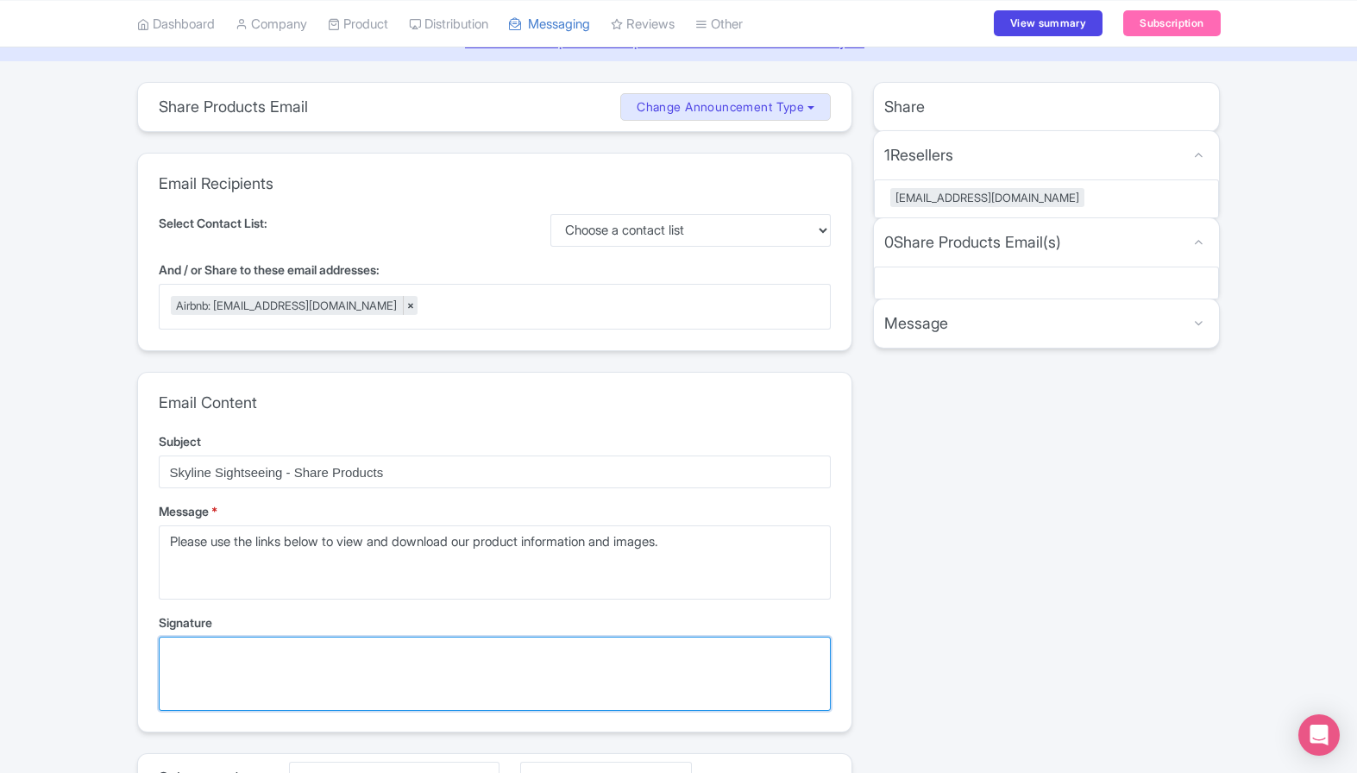
click at [293, 680] on textarea "Signature" at bounding box center [495, 673] width 672 height 74
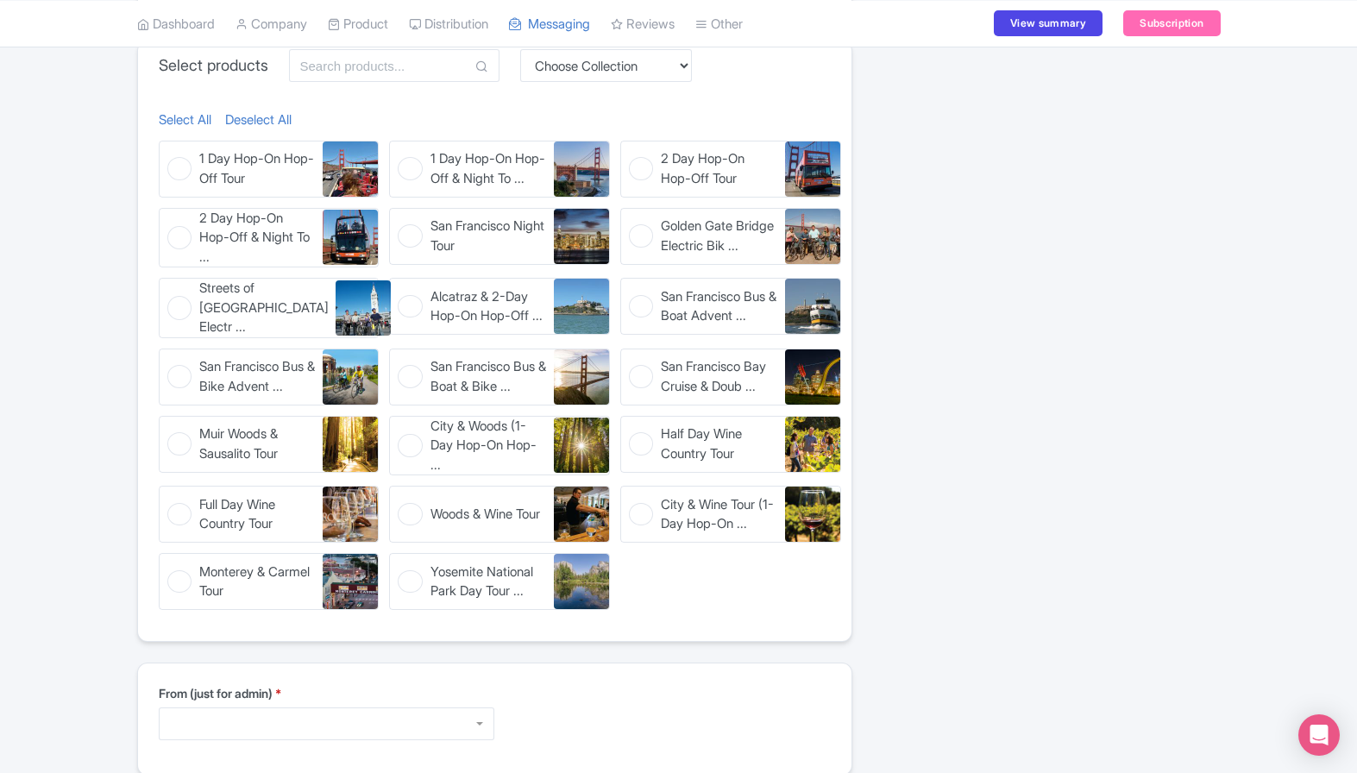
scroll to position [905, 0]
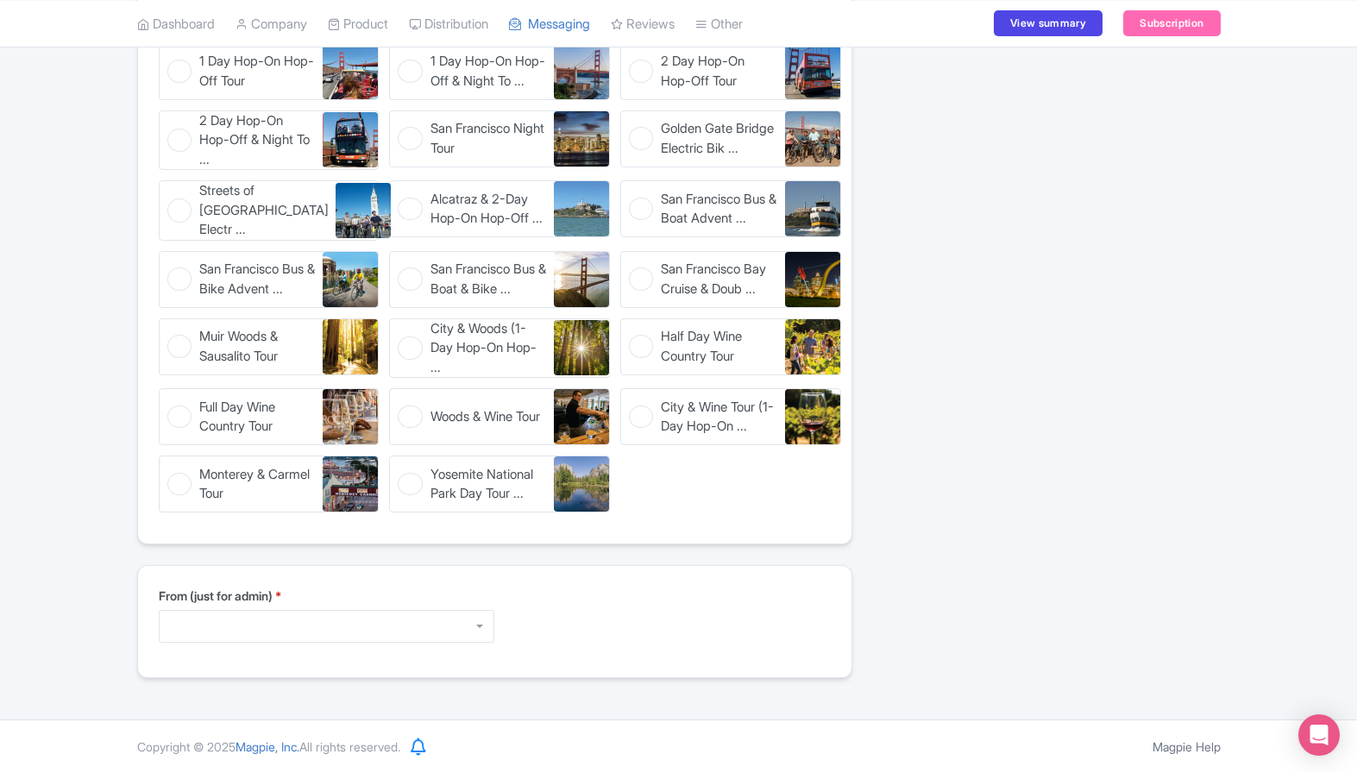
click at [184, 77] on figure "1 Day Hop-On Hop-Off Tour 1 Day Hop-On Hop-Off Tour" at bounding box center [269, 71] width 221 height 57
click at [170, 54] on input "1 Day Hop-On Hop-Off Tour 1 Day Hop-On Hop-Off Tour" at bounding box center [164, 48] width 11 height 11
checkbox input "true"
click at [172, 139] on figure "2 Day Hop-On Hop-Off & Night To ... 2 Day Hop-On Hop-Off & Night Tour" at bounding box center [269, 140] width 221 height 60
click at [170, 122] on input "2 Day Hop-On Hop-Off & Night To ... 2 Day Hop-On Hop-Off & Night Tour" at bounding box center [164, 115] width 11 height 11
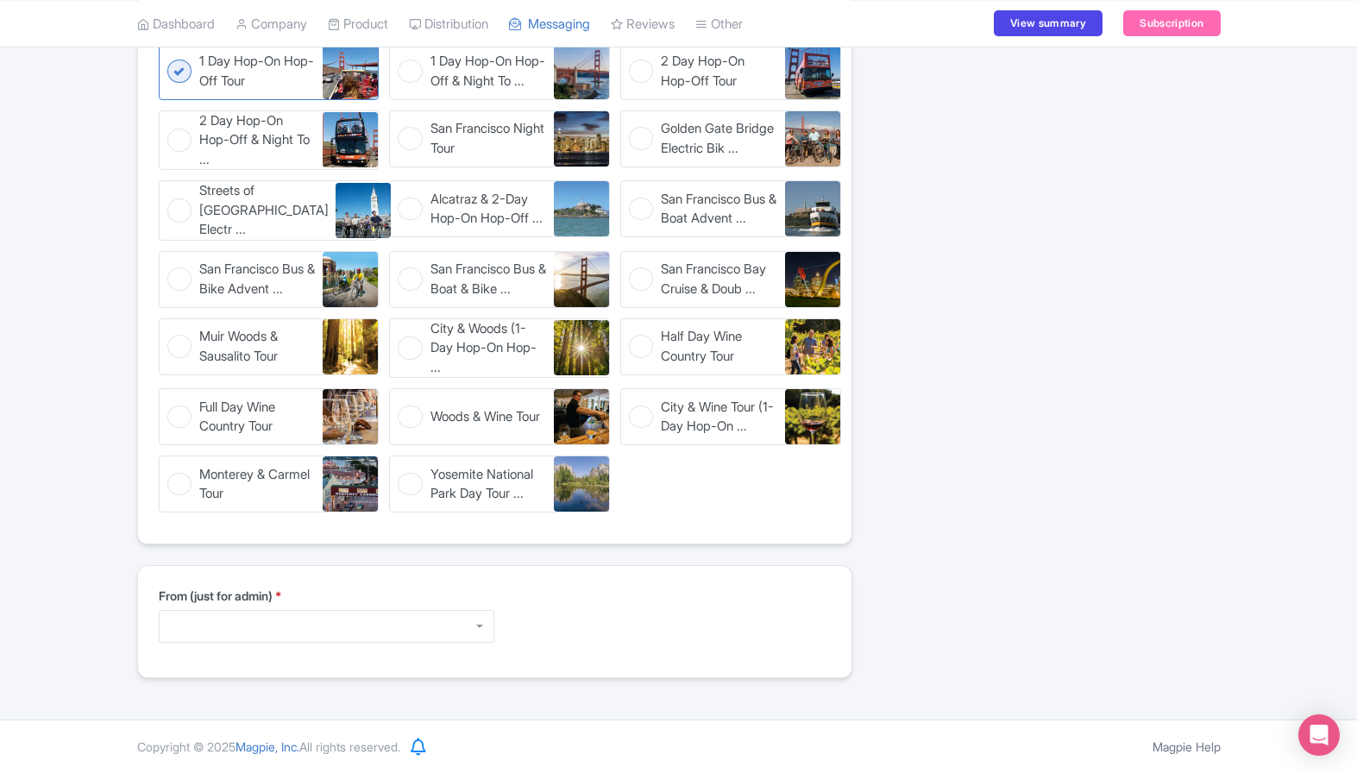
checkbox input "true"
click at [174, 226] on figure "Streets of San Francisco Electr ... Streets of San Francisco Electric Bike Tour" at bounding box center [269, 210] width 221 height 60
click at [170, 191] on input "Streets of San Francisco Electr ... Streets of San Francisco Electric Bike Tour" at bounding box center [164, 185] width 11 height 11
checkbox input "true"
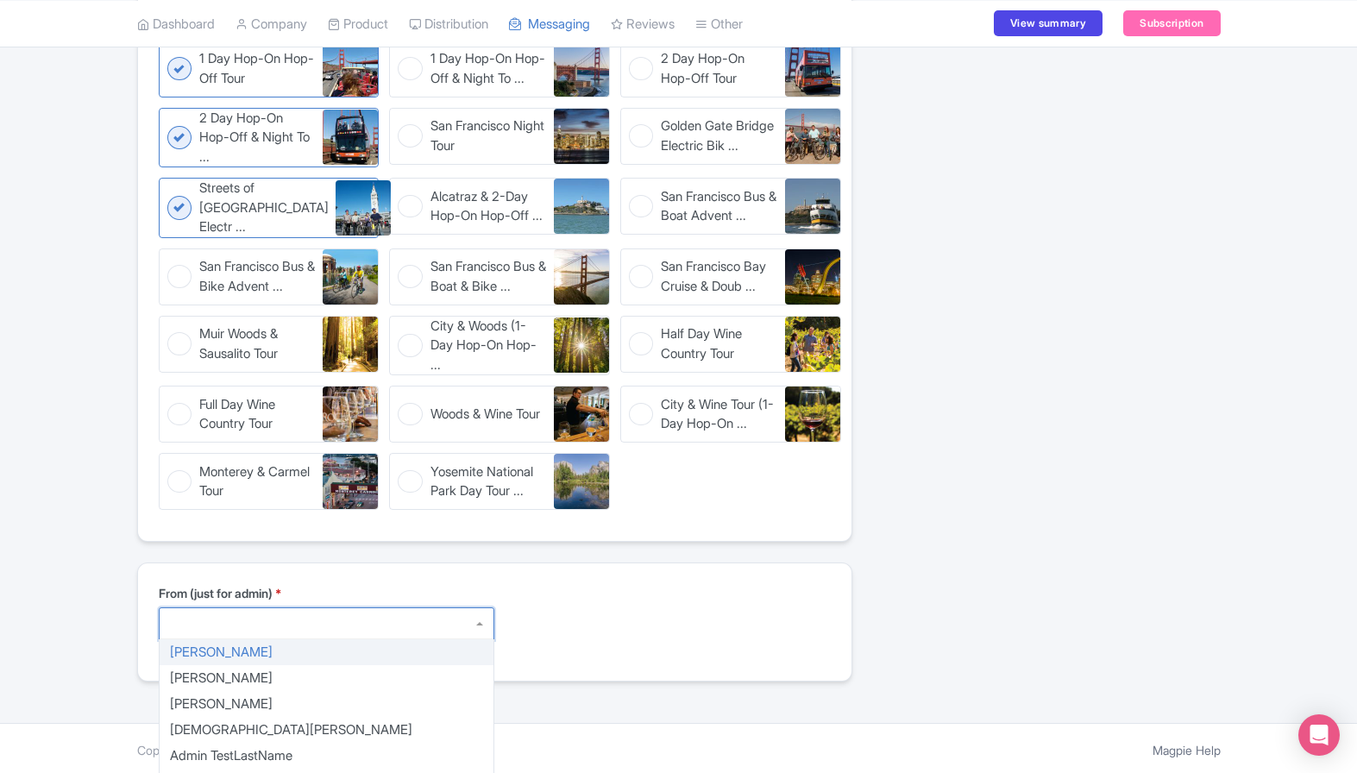
click at [368, 630] on div at bounding box center [327, 623] width 336 height 33
type textarea "Sarah Nielsen sarah+skyline@magpie.travel"
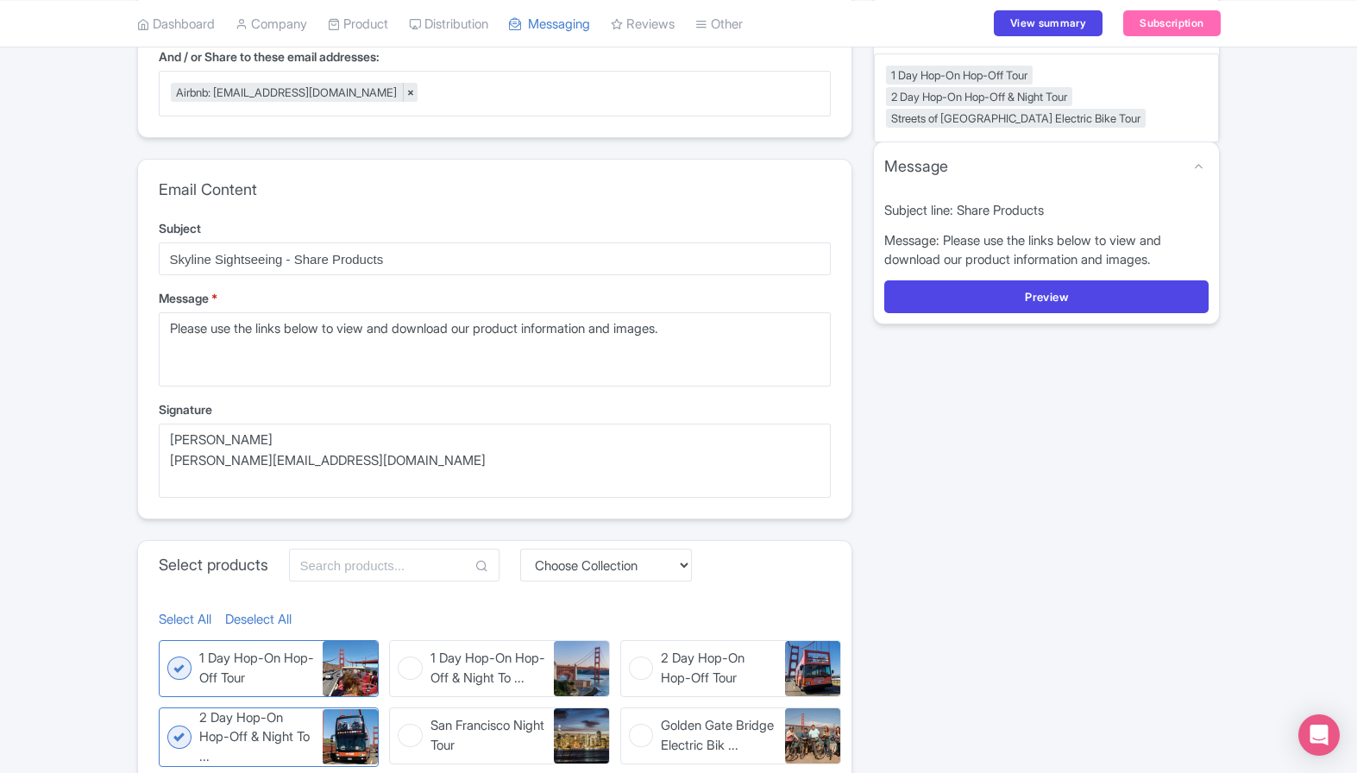
scroll to position [285, 0]
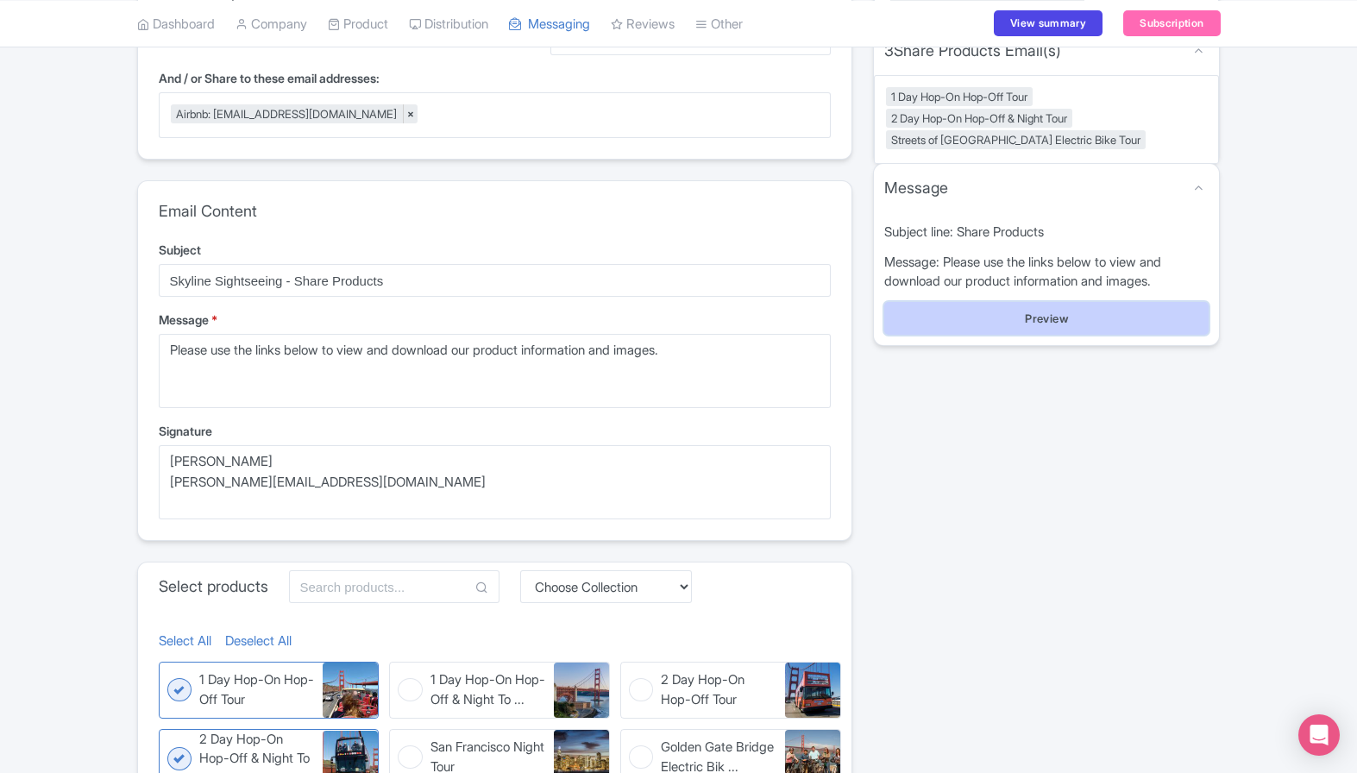
click at [1015, 322] on button "Preview" at bounding box center [1046, 318] width 325 height 33
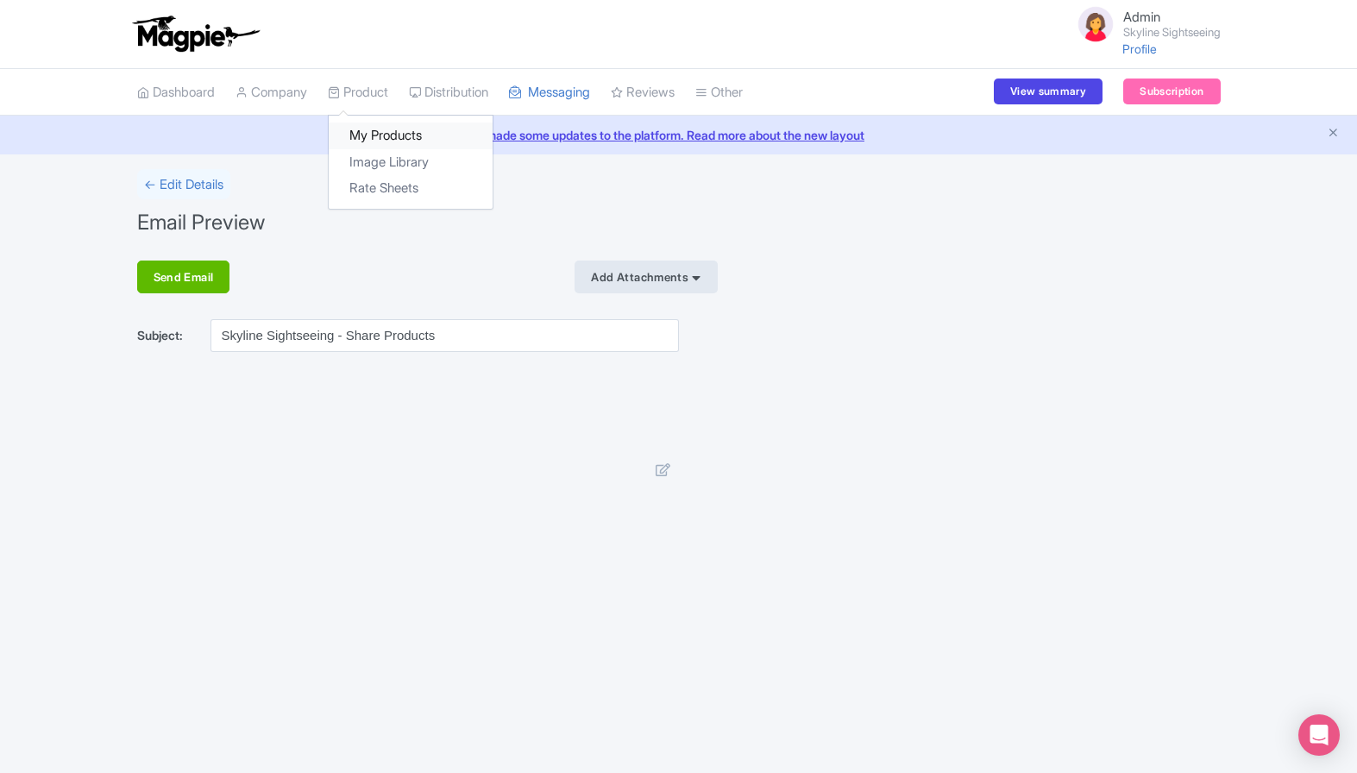
click at [395, 134] on link "My Products" at bounding box center [411, 135] width 164 height 27
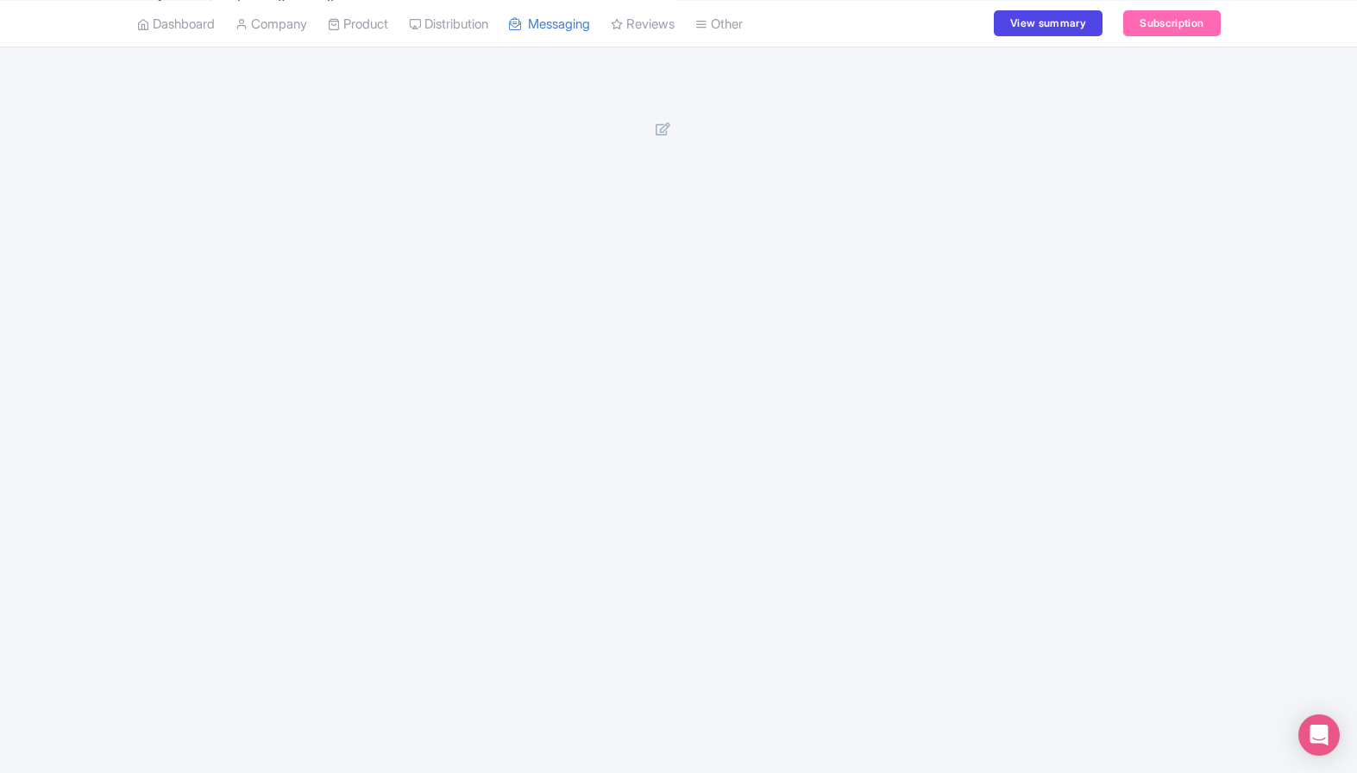
scroll to position [342, 0]
